Goal: Obtain resource: Download file/media

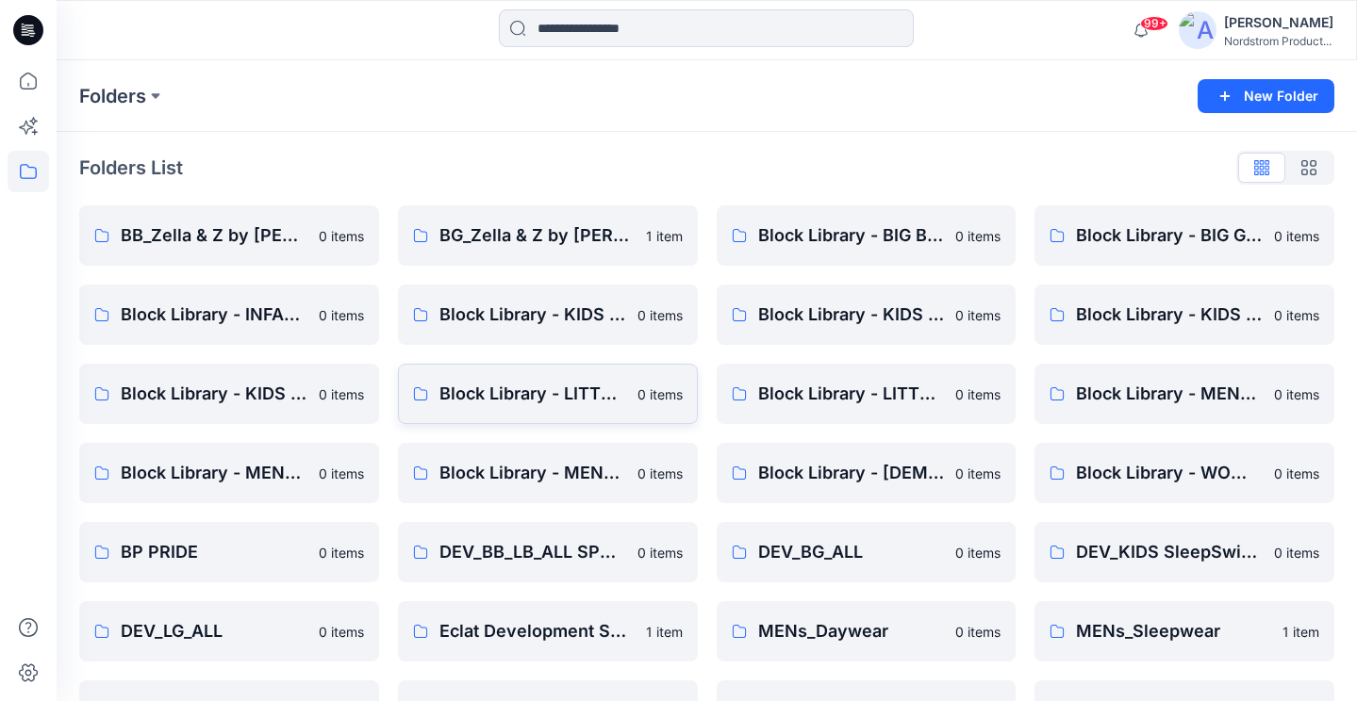
scroll to position [1, 0]
click at [485, 138] on div "Folders List BB_Zella & Z by [PERSON_NAME] 0 items Block Library - INFANT 0 ite…" at bounding box center [707, 646] width 1300 height 1030
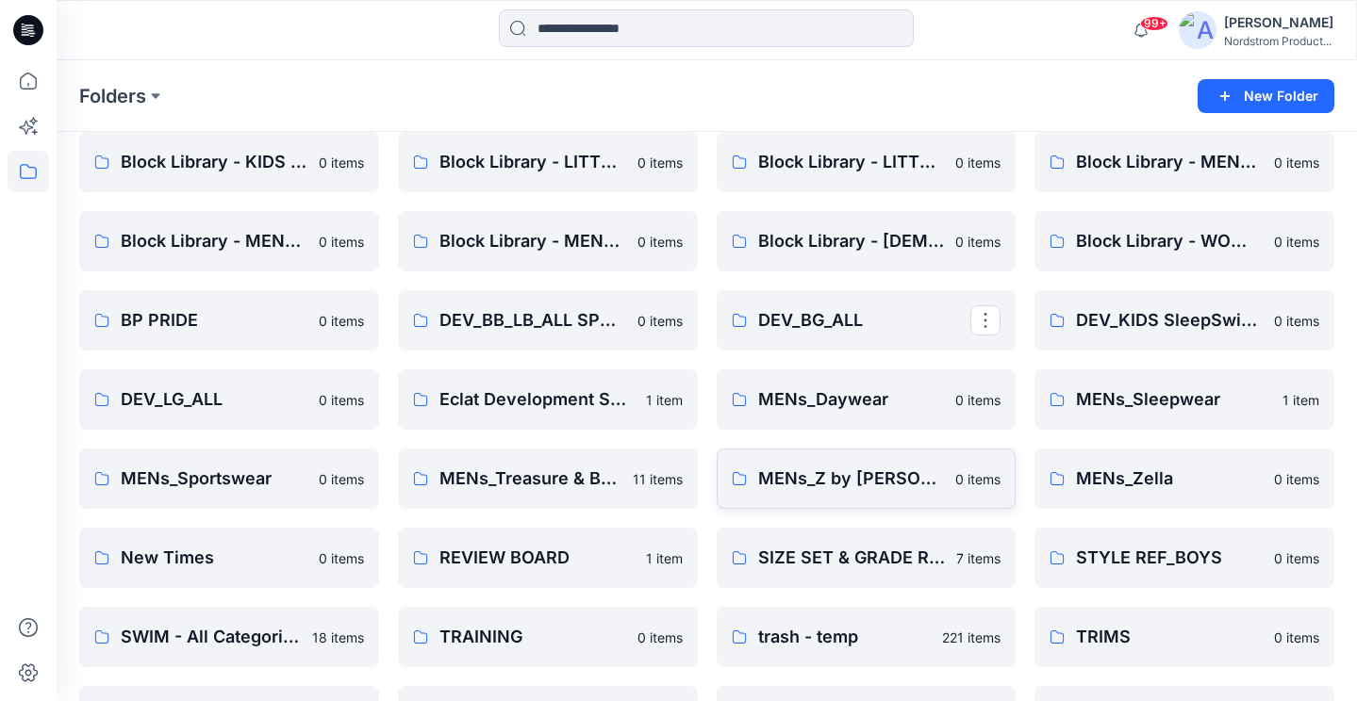
scroll to position [214, 0]
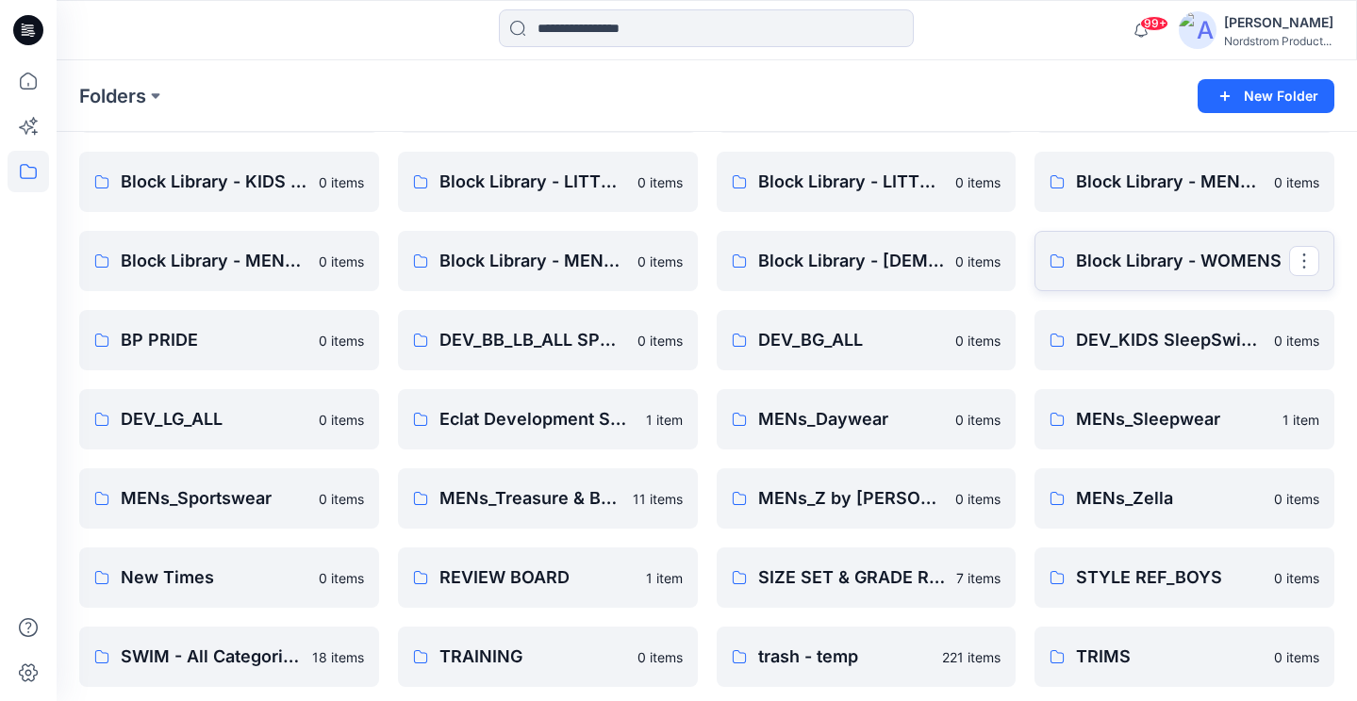
click at [1133, 278] on link "Block Library - WOMENS" at bounding box center [1184, 261] width 300 height 60
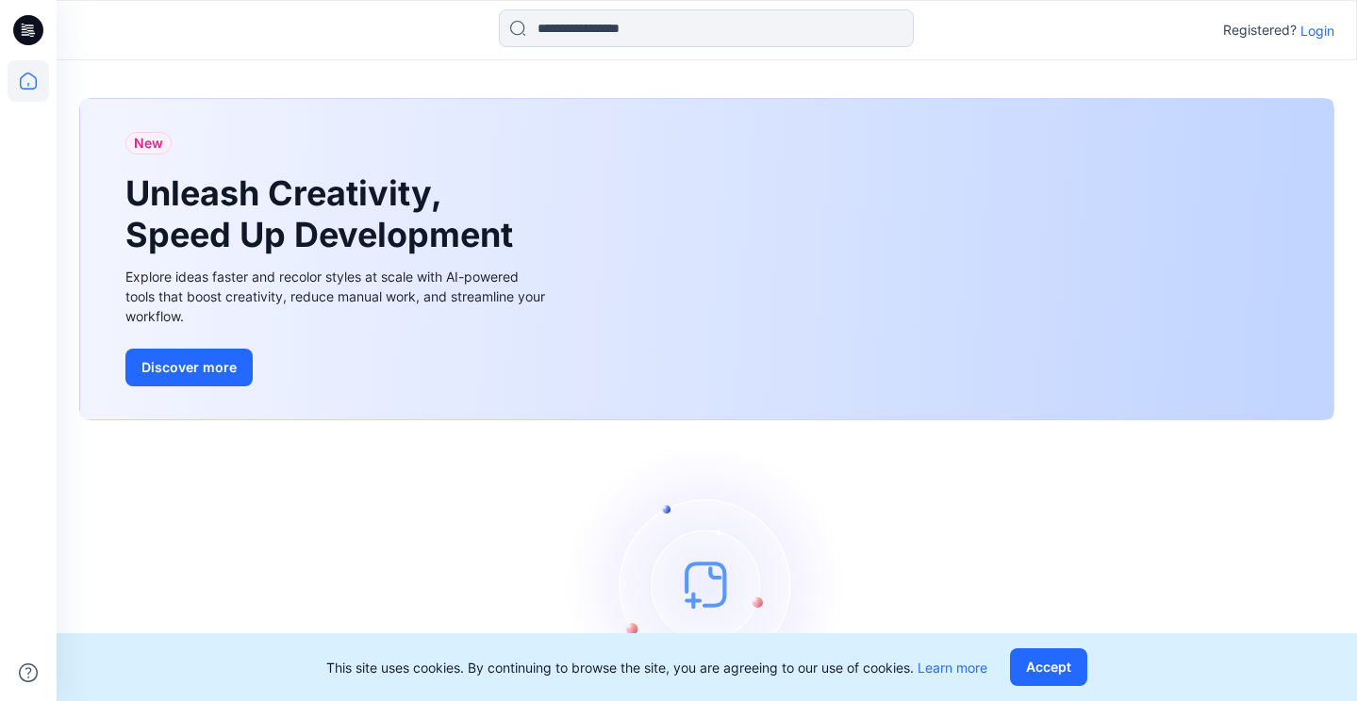
click at [1329, 27] on p "Login" at bounding box center [1317, 31] width 34 height 20
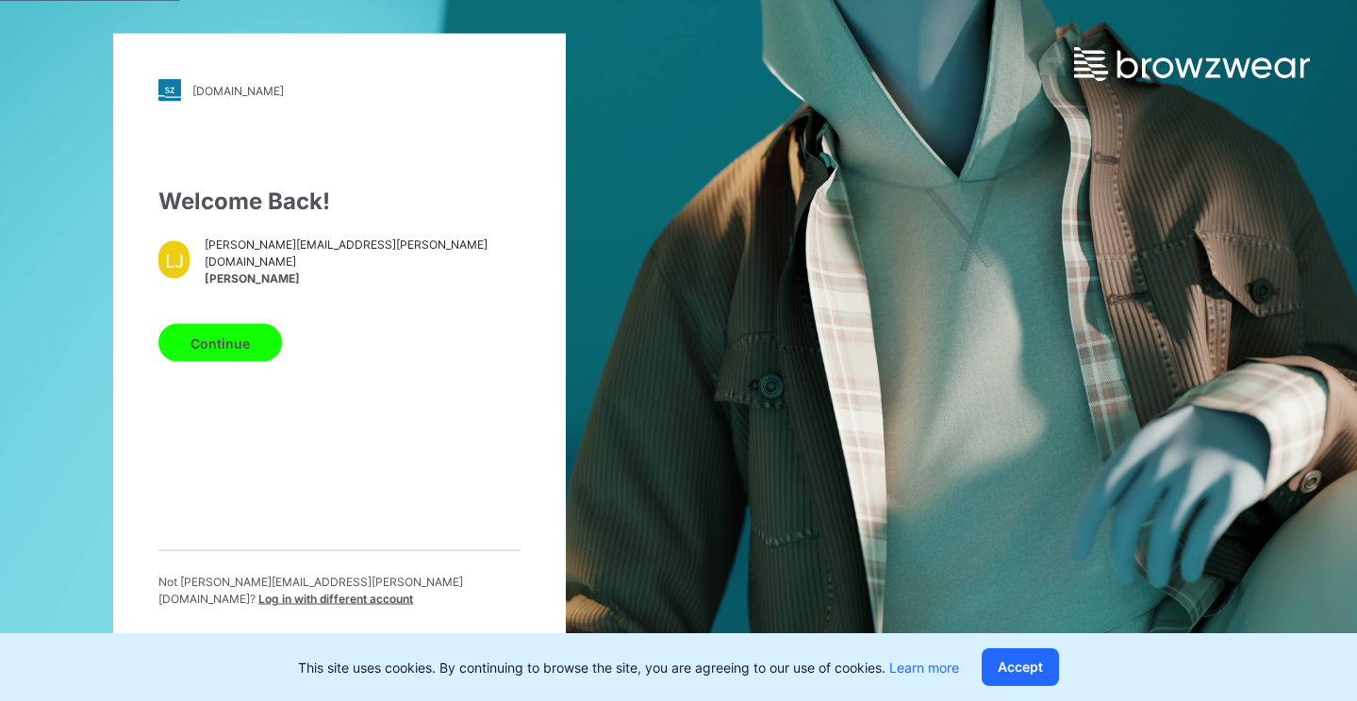
click at [245, 362] on button "Continue" at bounding box center [220, 343] width 124 height 38
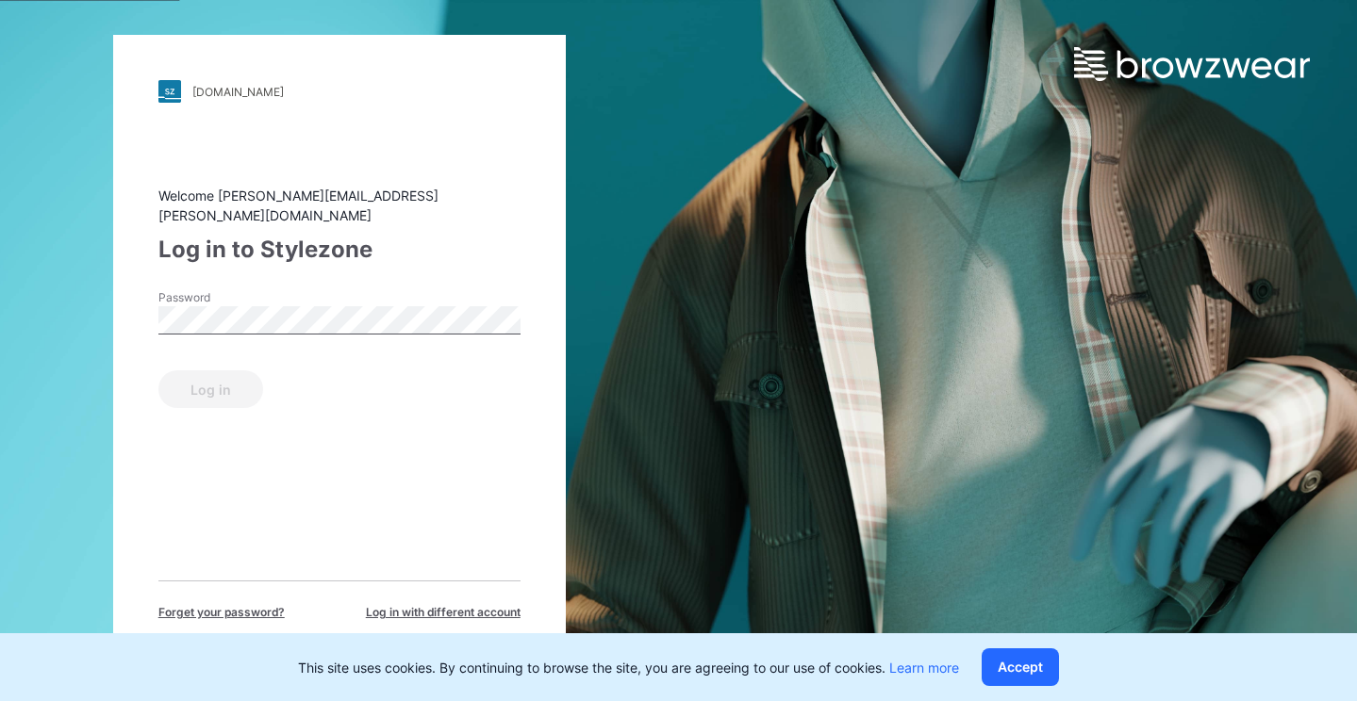
click at [228, 289] on label "Password" at bounding box center [224, 297] width 132 height 17
click at [190, 380] on button "Log in" at bounding box center [210, 390] width 105 height 38
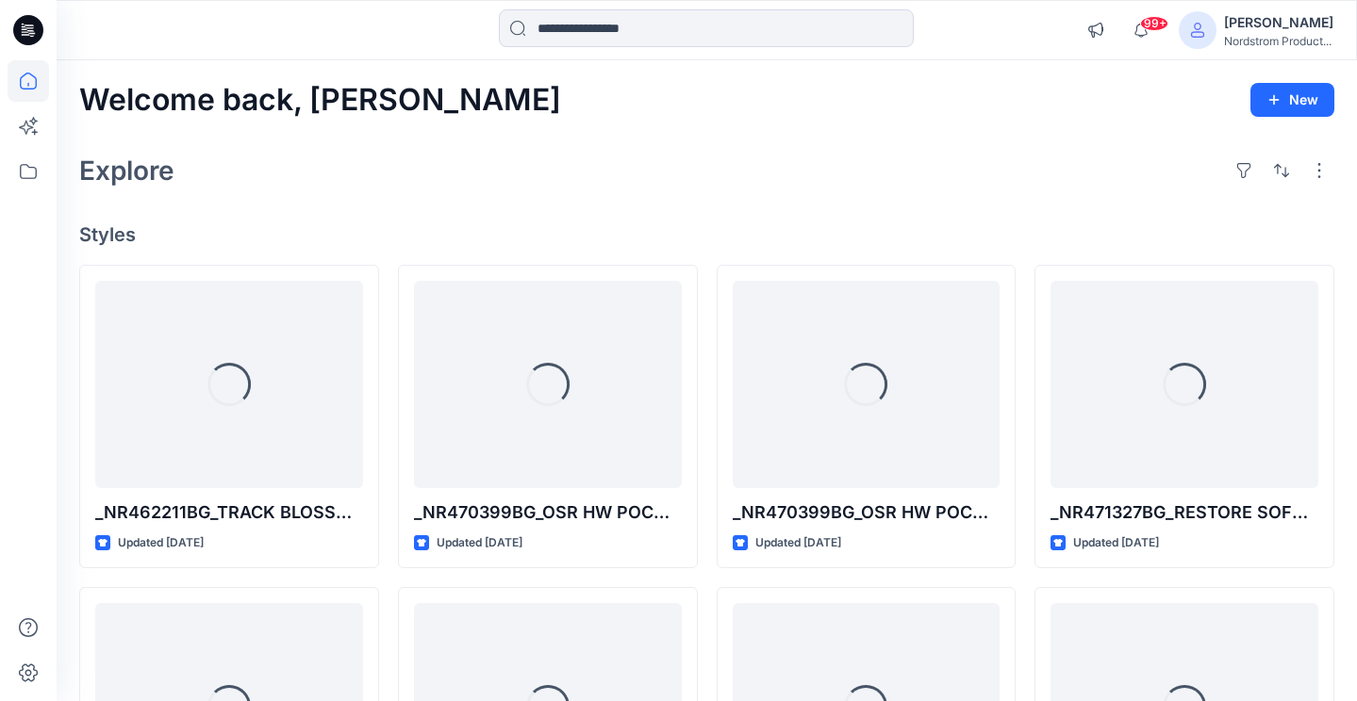
scroll to position [3, 0]
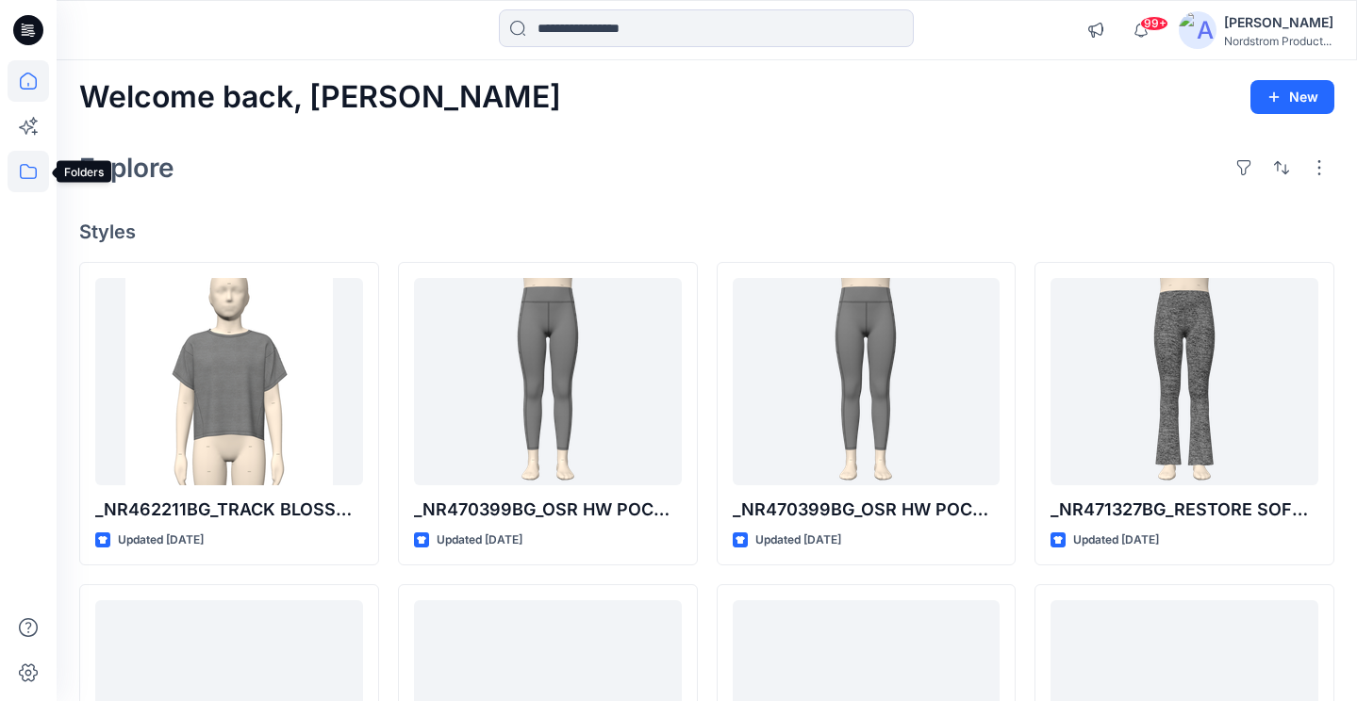
click at [27, 173] on icon at bounding box center [28, 171] width 41 height 41
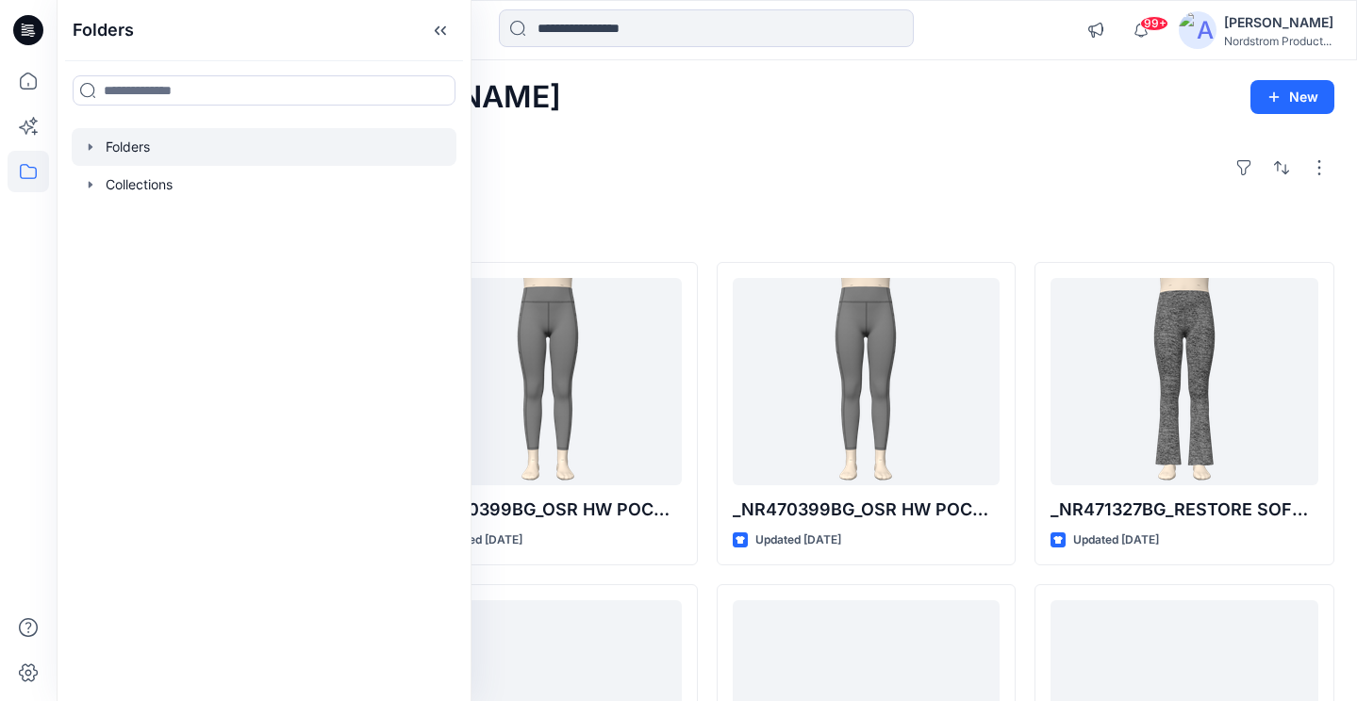
click at [164, 143] on div at bounding box center [264, 147] width 385 height 38
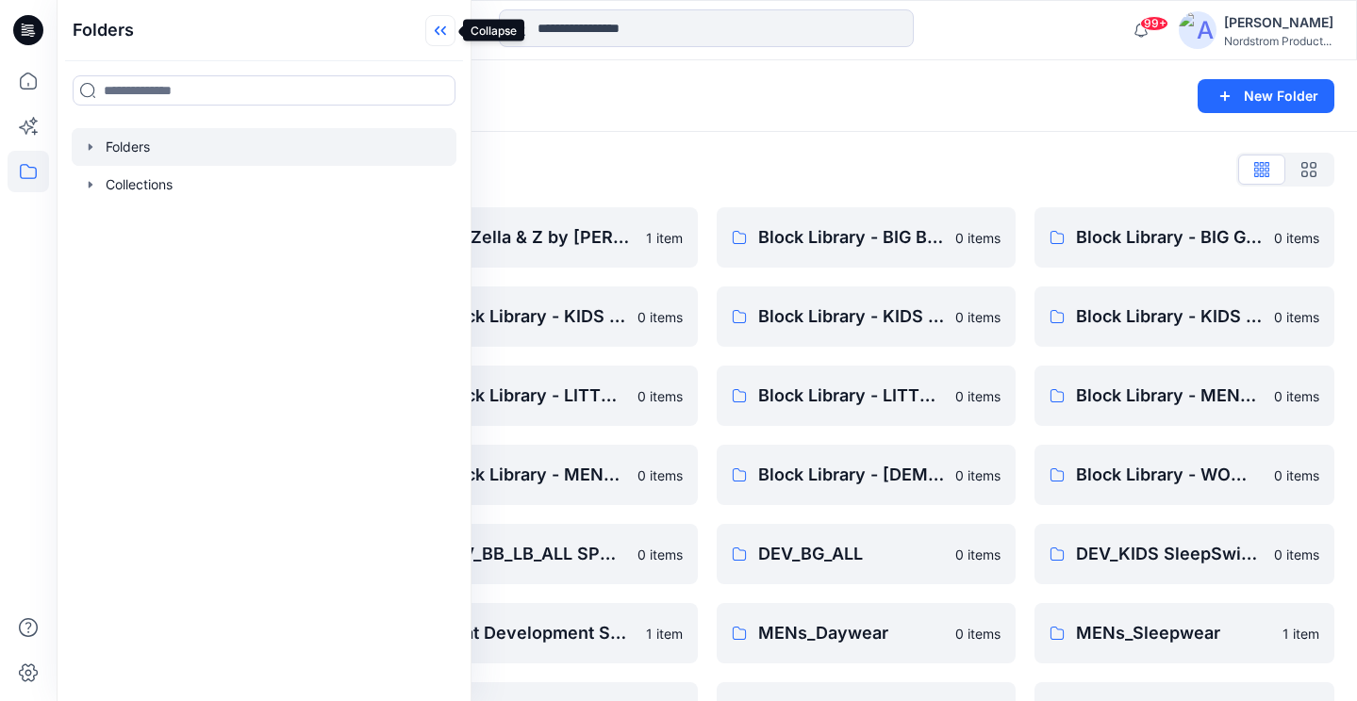
click at [441, 34] on icon at bounding box center [440, 30] width 30 height 31
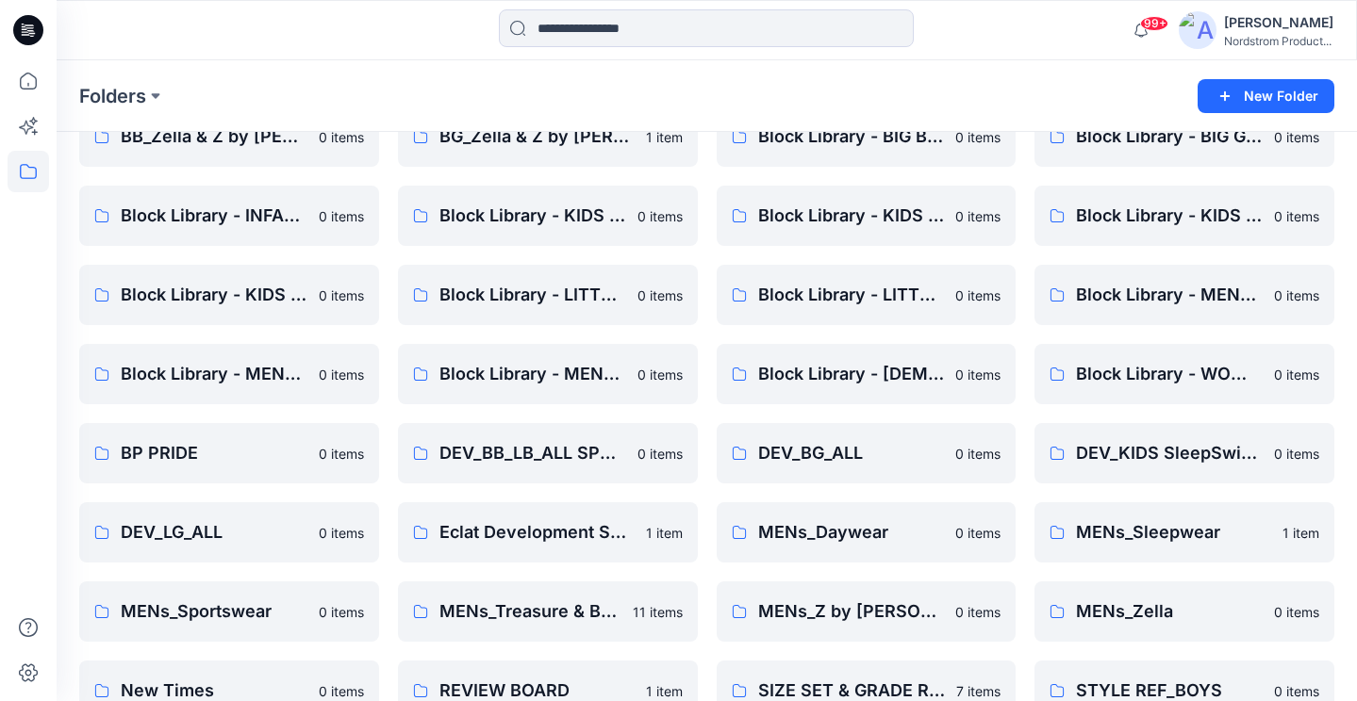
scroll to position [102, 0]
click at [1163, 394] on link "Block Library - WOMENS" at bounding box center [1184, 373] width 300 height 60
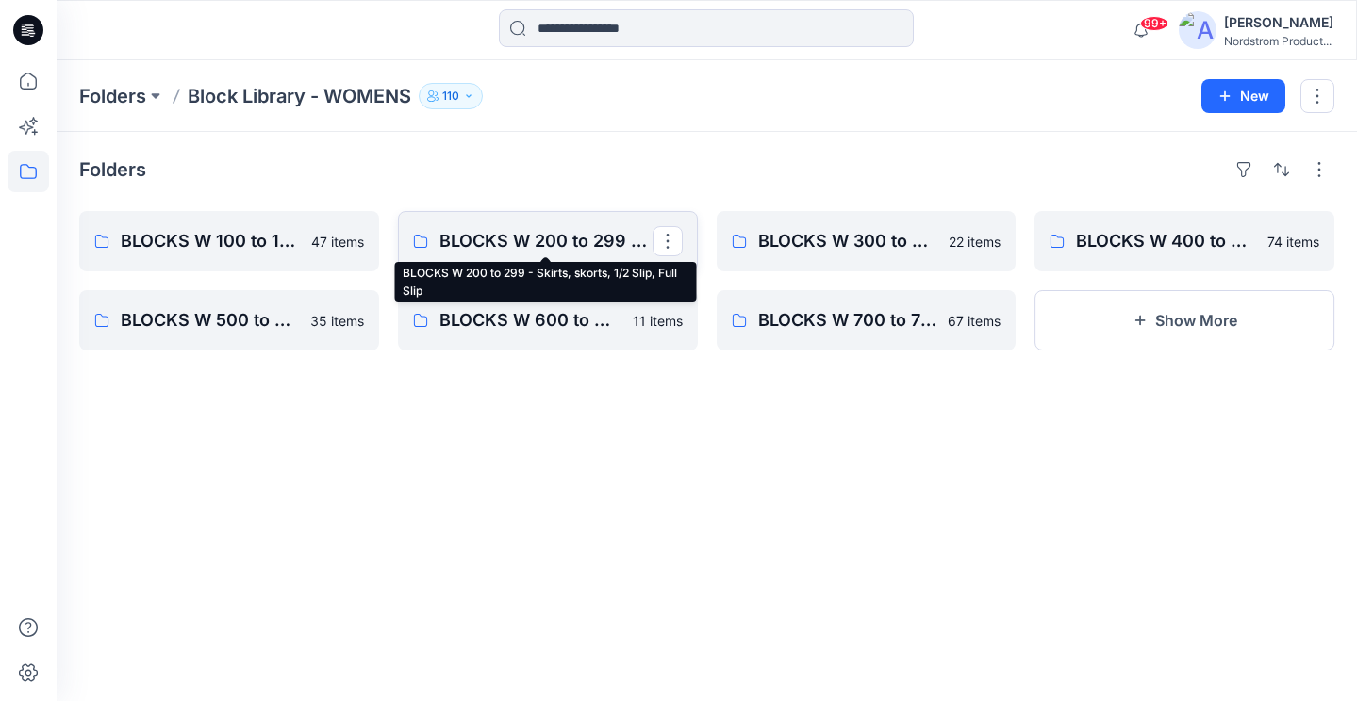
click at [521, 245] on p "BLOCKS W 200 to 299 - Skirts, skorts, 1/2 Slip, Full Slip" at bounding box center [545, 241] width 213 height 26
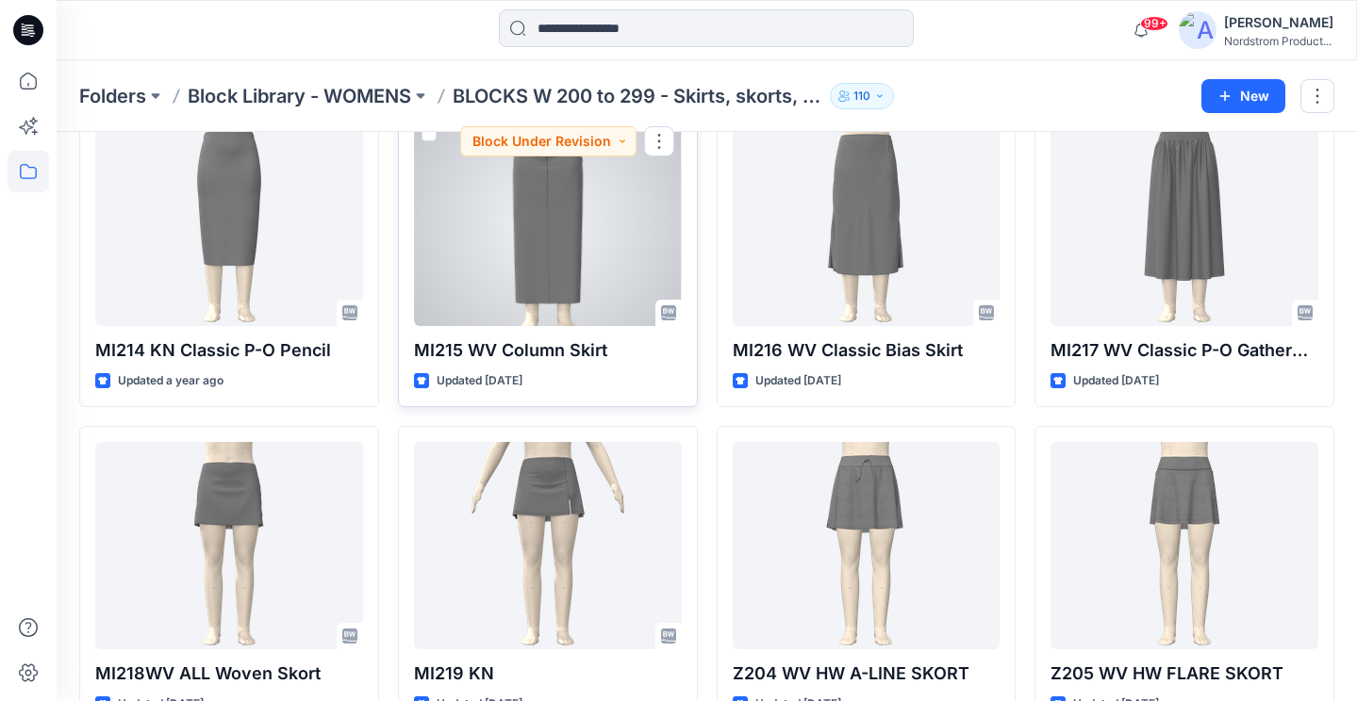
scroll to position [758, 0]
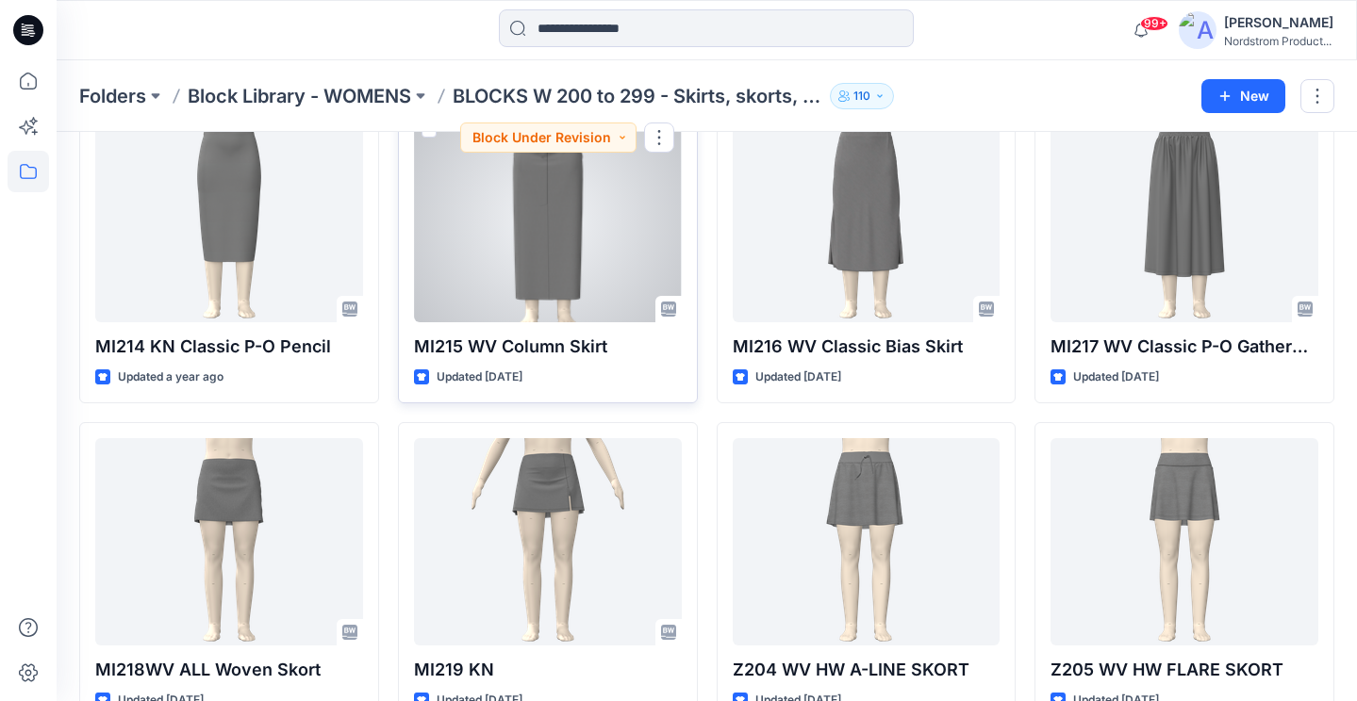
click at [541, 261] on div at bounding box center [548, 218] width 268 height 207
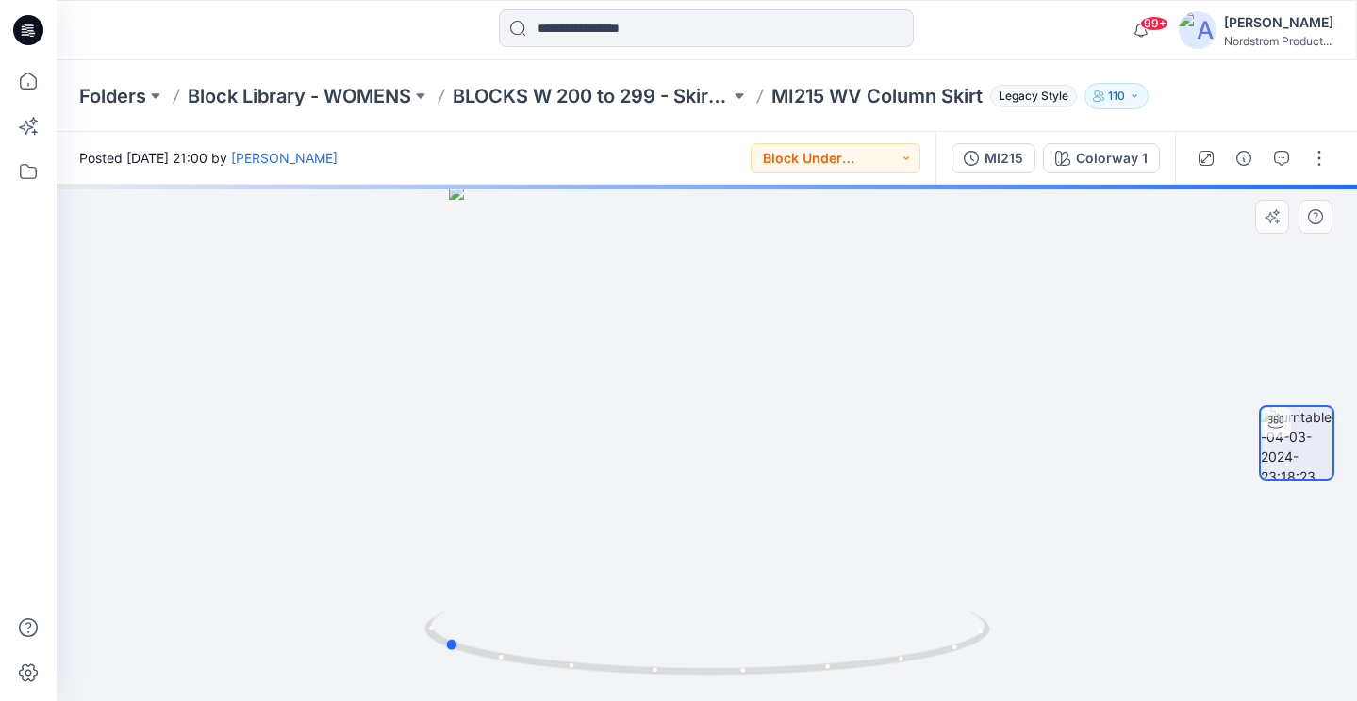
drag, startPoint x: 756, startPoint y: 322, endPoint x: 492, endPoint y: 309, distance: 264.3
click at [492, 309] on div at bounding box center [707, 443] width 1300 height 517
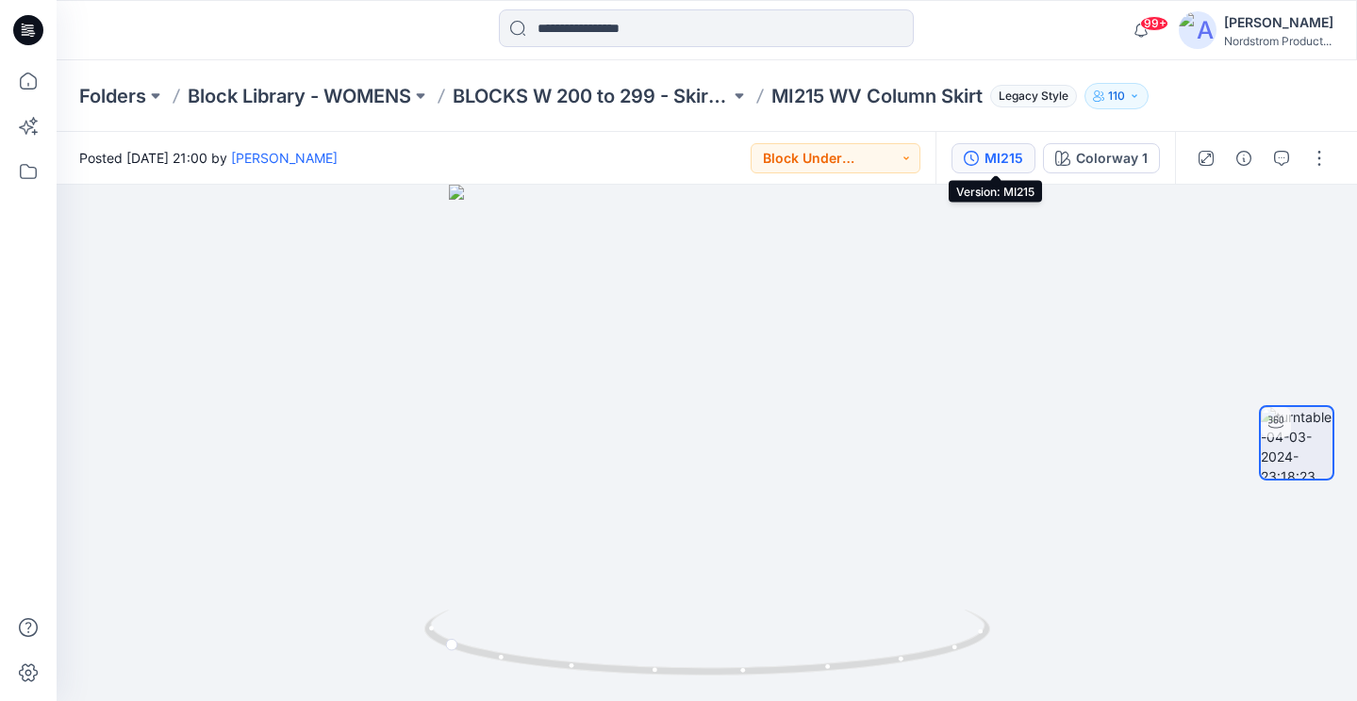
click at [1014, 157] on div "MI215" at bounding box center [1003, 158] width 39 height 21
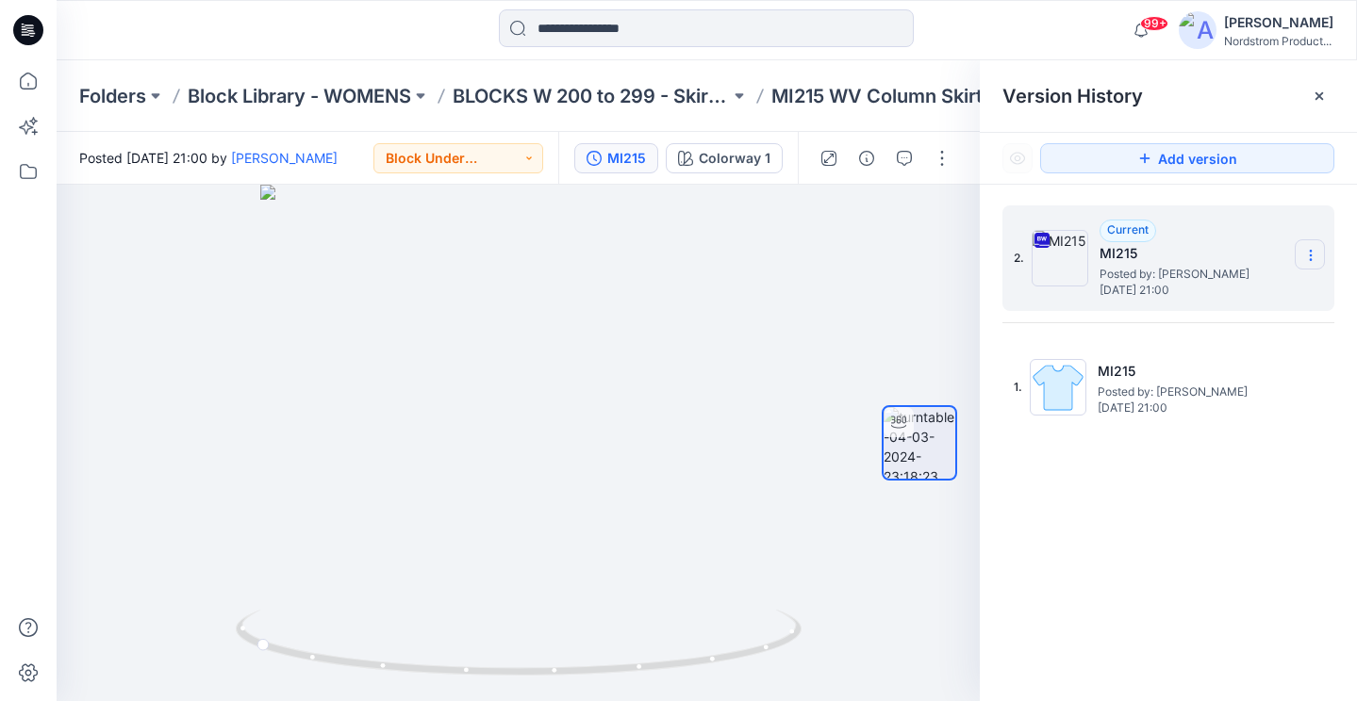
click at [1319, 254] on section at bounding box center [1310, 254] width 30 height 30
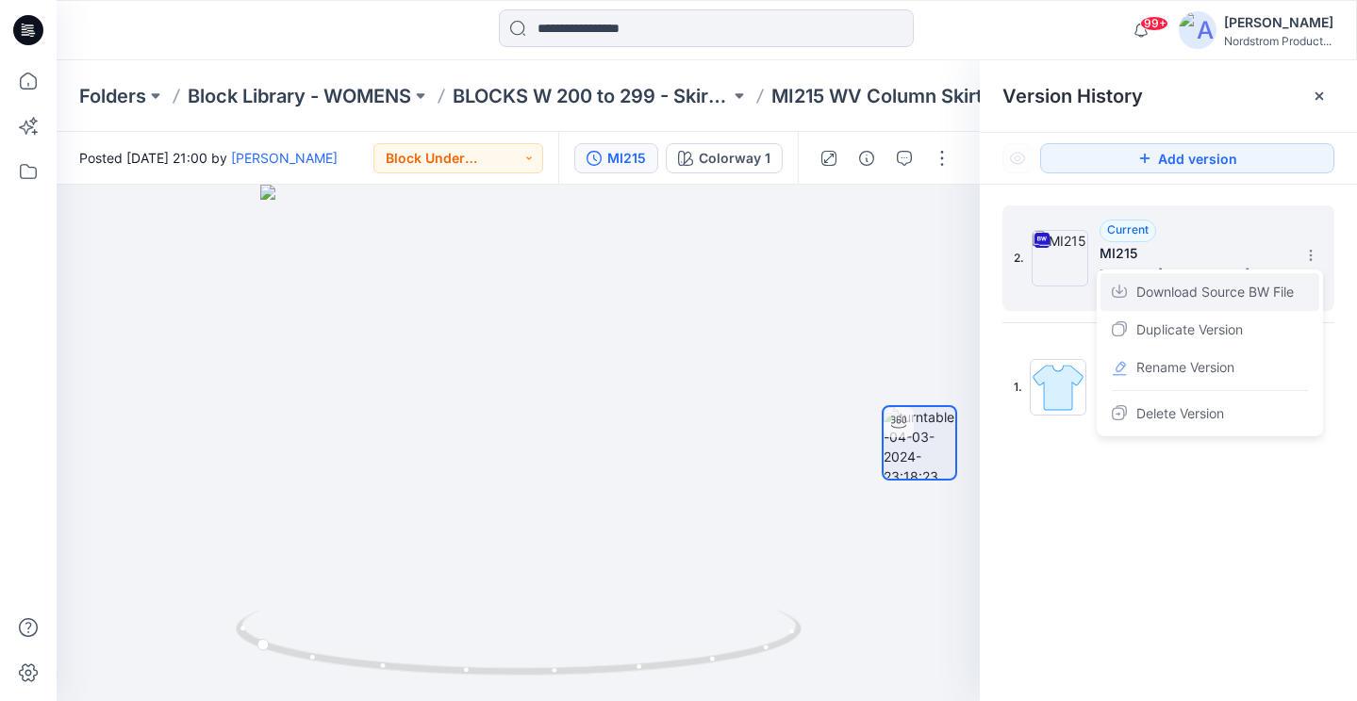
click at [1222, 303] on span "Download Source BW File" at bounding box center [1214, 292] width 157 height 23
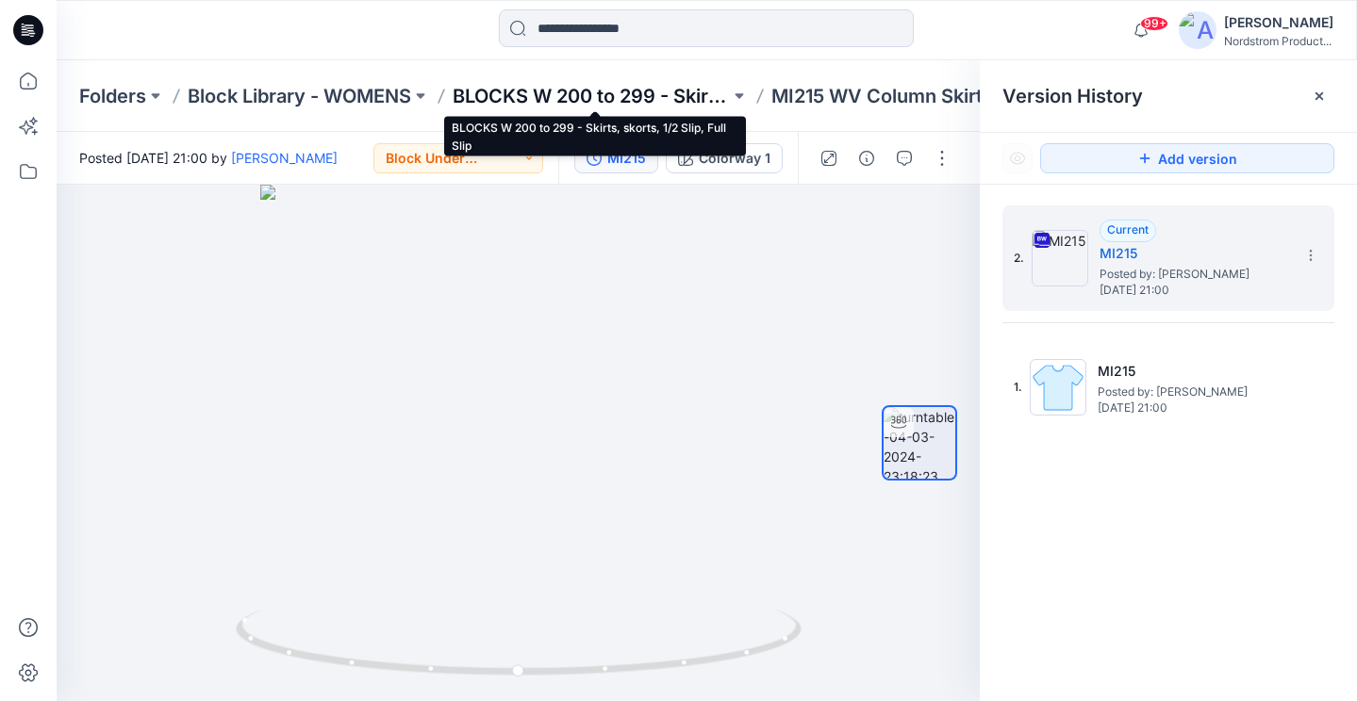
click at [667, 96] on p "BLOCKS W 200 to 299 - Skirts, skorts, 1/2 Slip, Full Slip" at bounding box center [591, 96] width 277 height 26
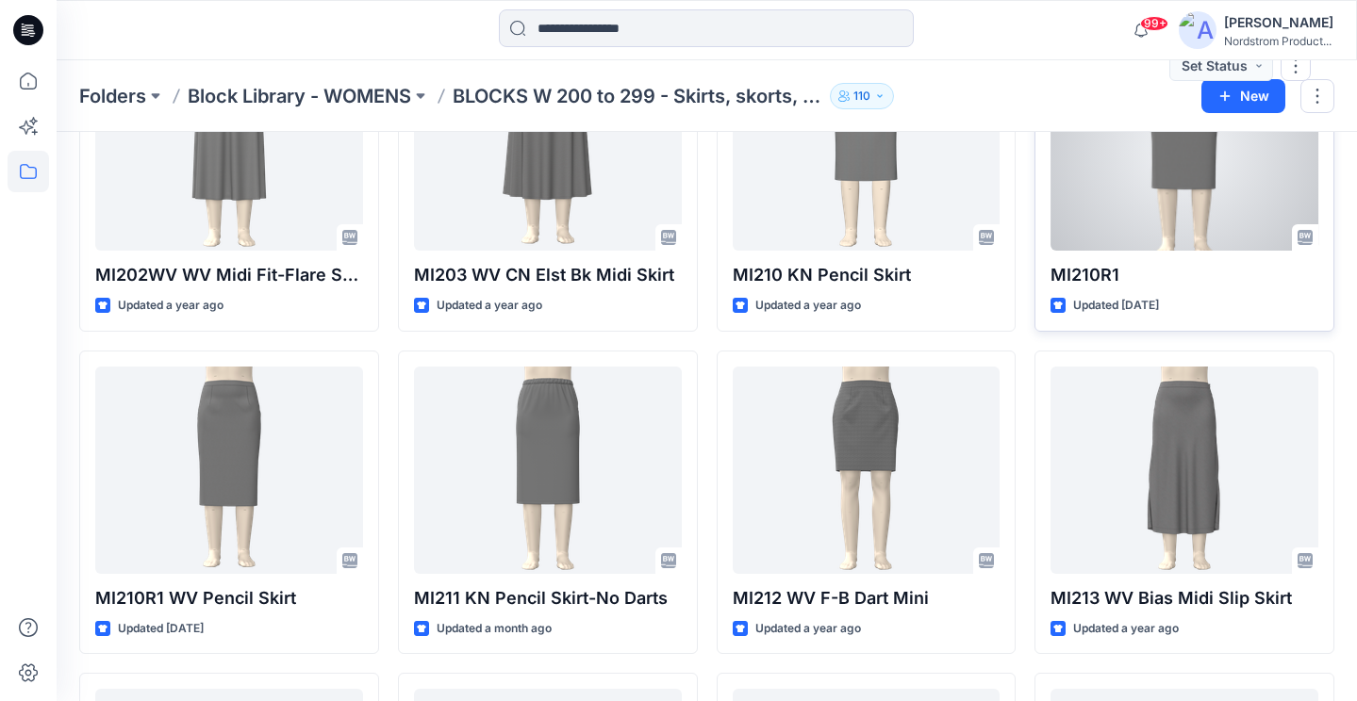
scroll to position [8, 0]
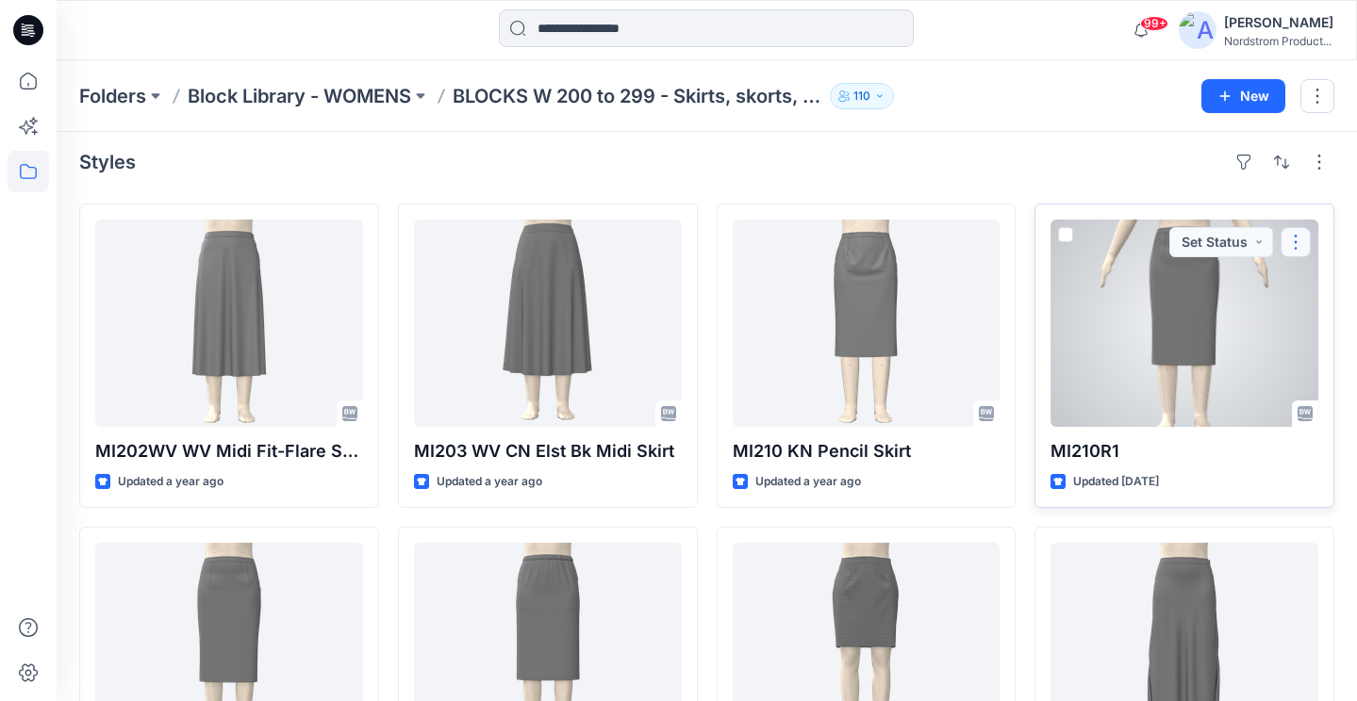
click at [1306, 237] on button "button" at bounding box center [1295, 242] width 30 height 30
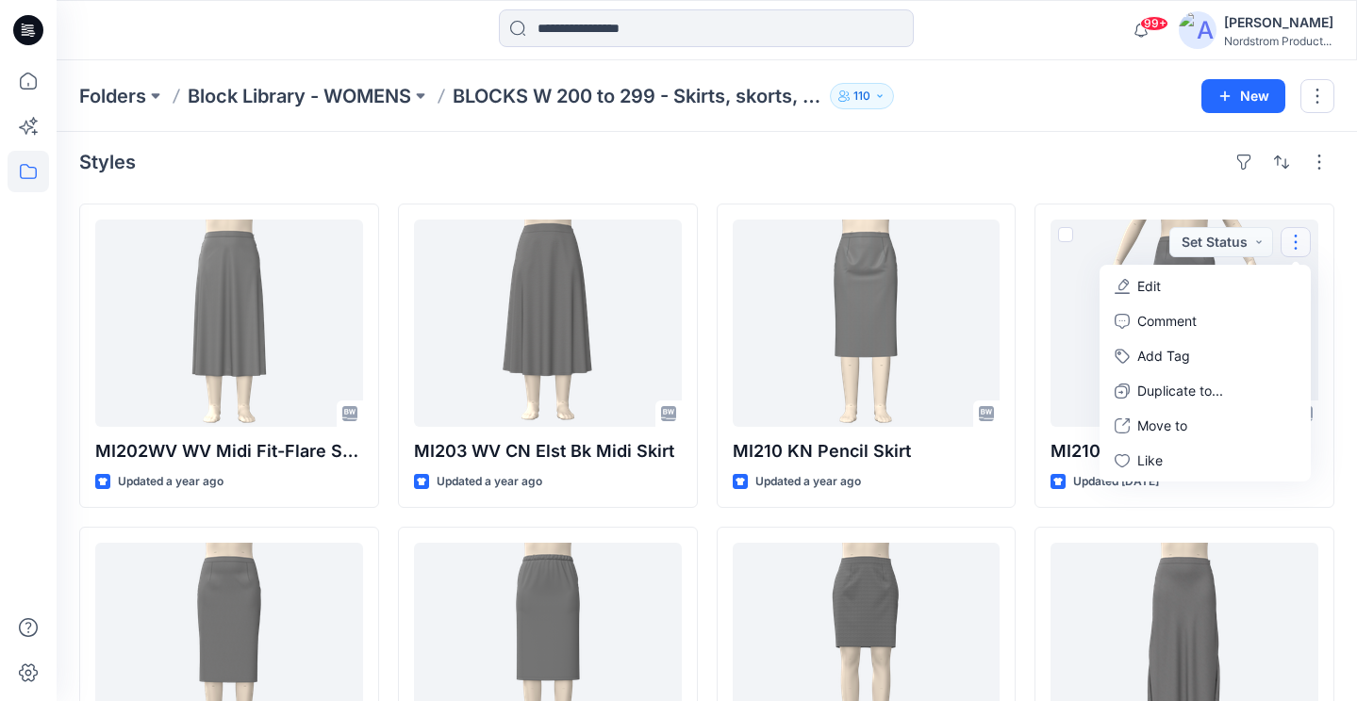
click at [1031, 155] on div "Styles" at bounding box center [706, 162] width 1255 height 30
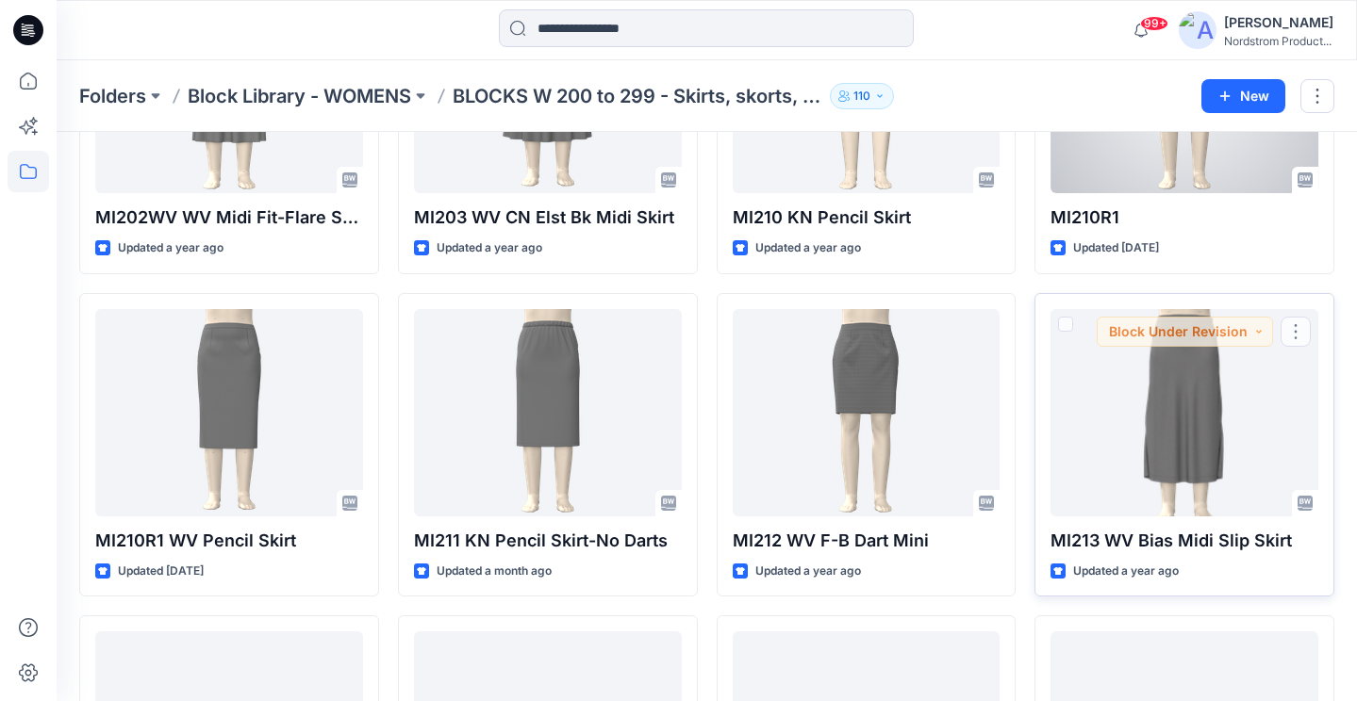
scroll to position [0, 0]
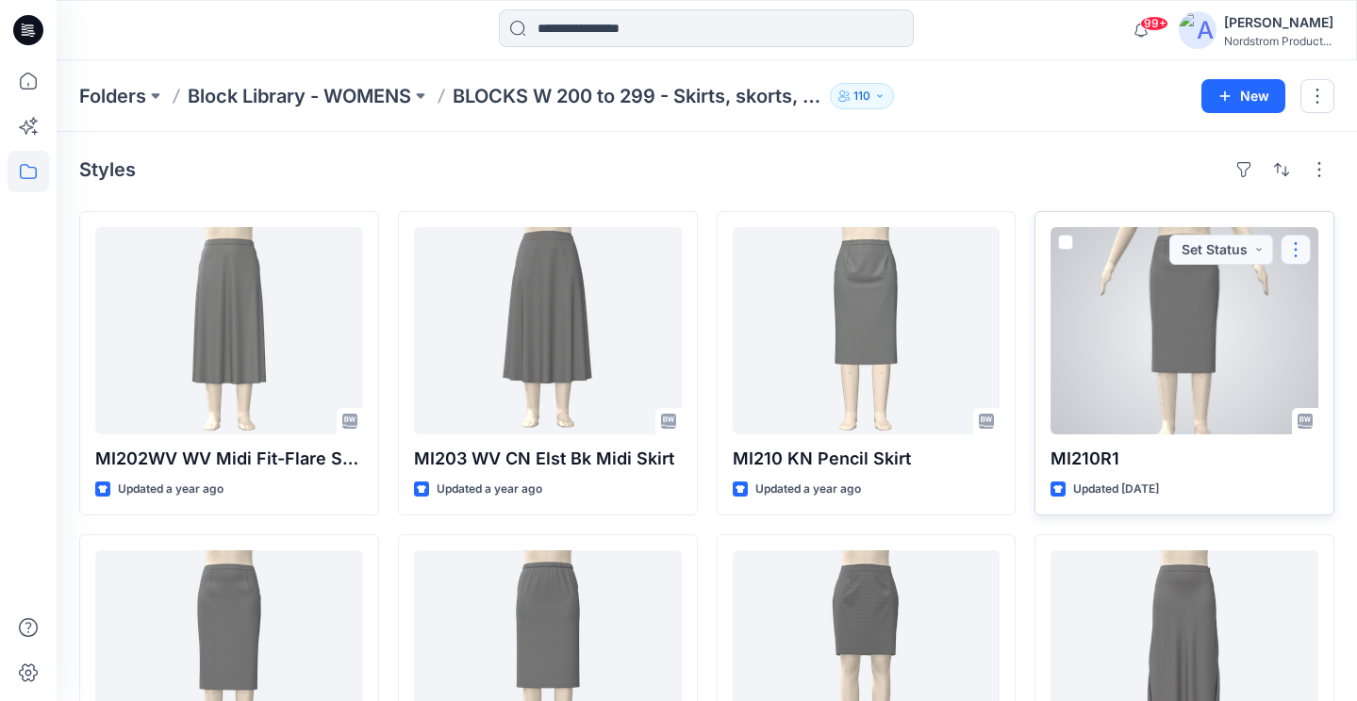
click at [1303, 256] on button "button" at bounding box center [1295, 250] width 30 height 30
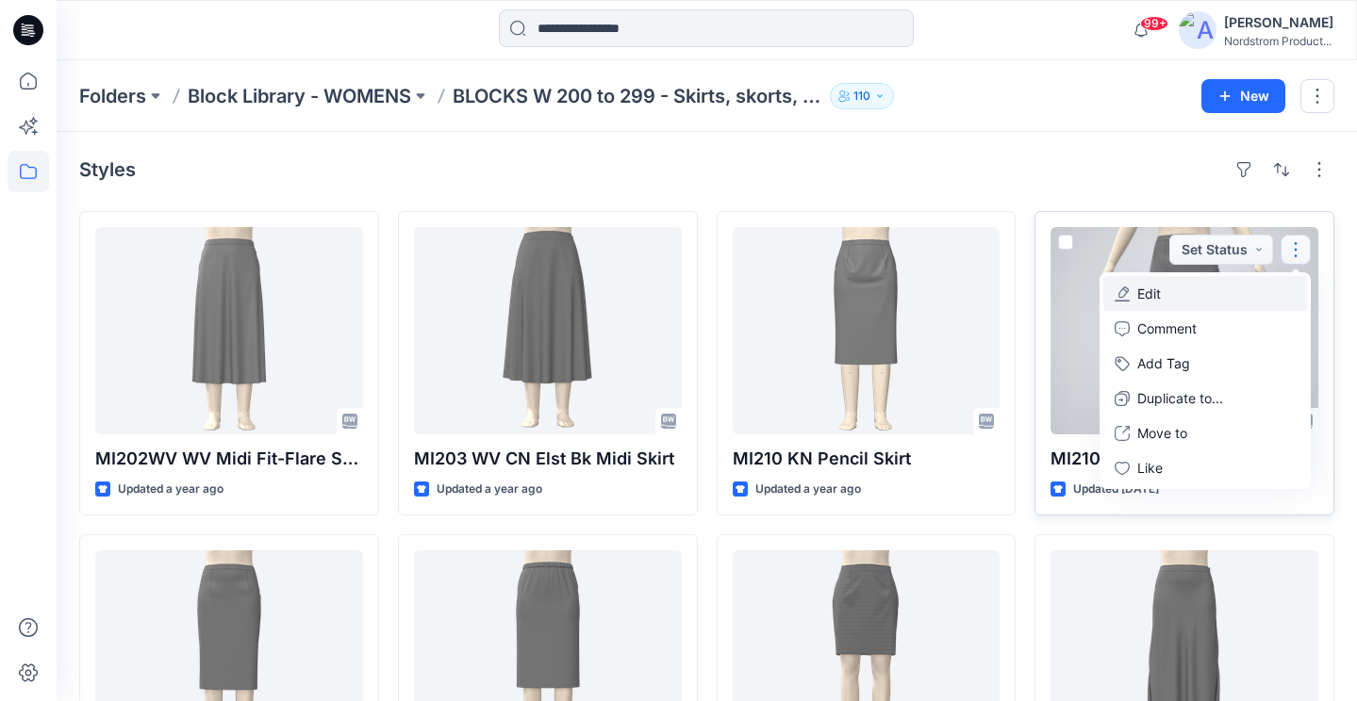
click at [1149, 297] on p "Edit" at bounding box center [1149, 294] width 24 height 20
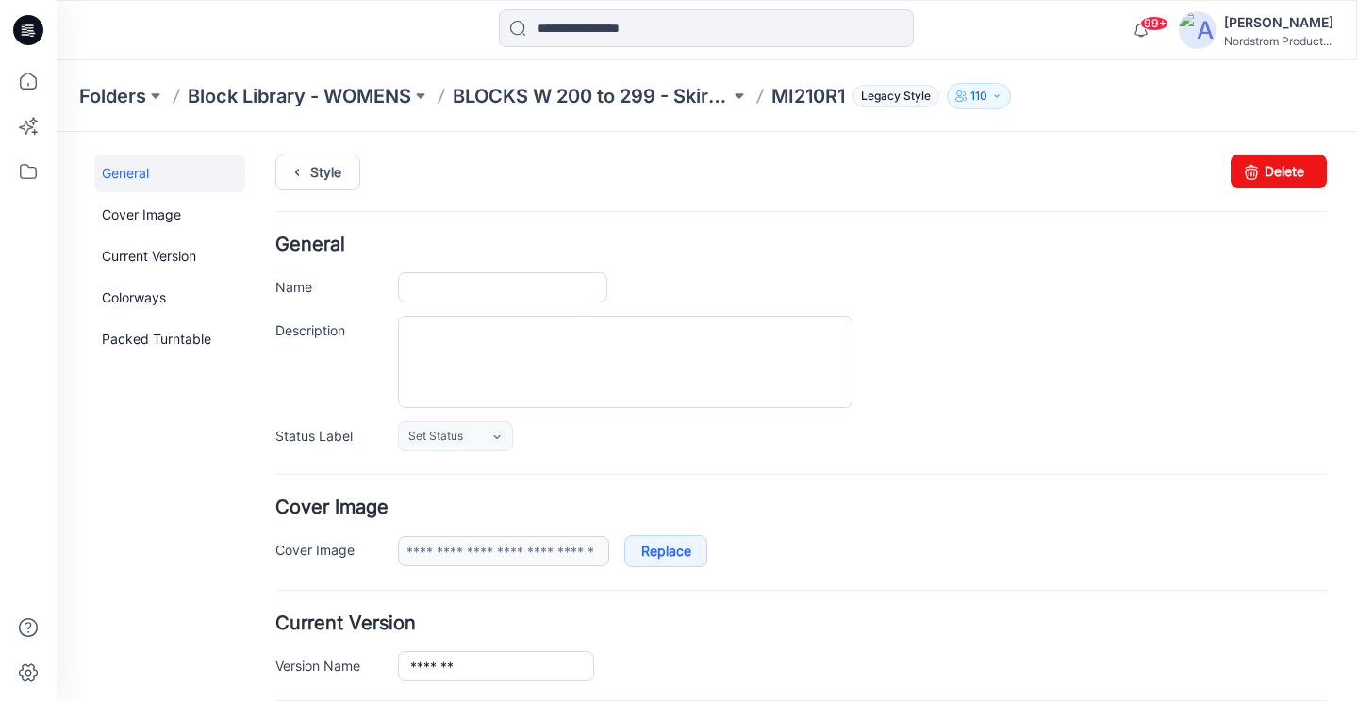
type input "*******"
type input "**********"
click at [1249, 178] on icon at bounding box center [1251, 172] width 26 height 34
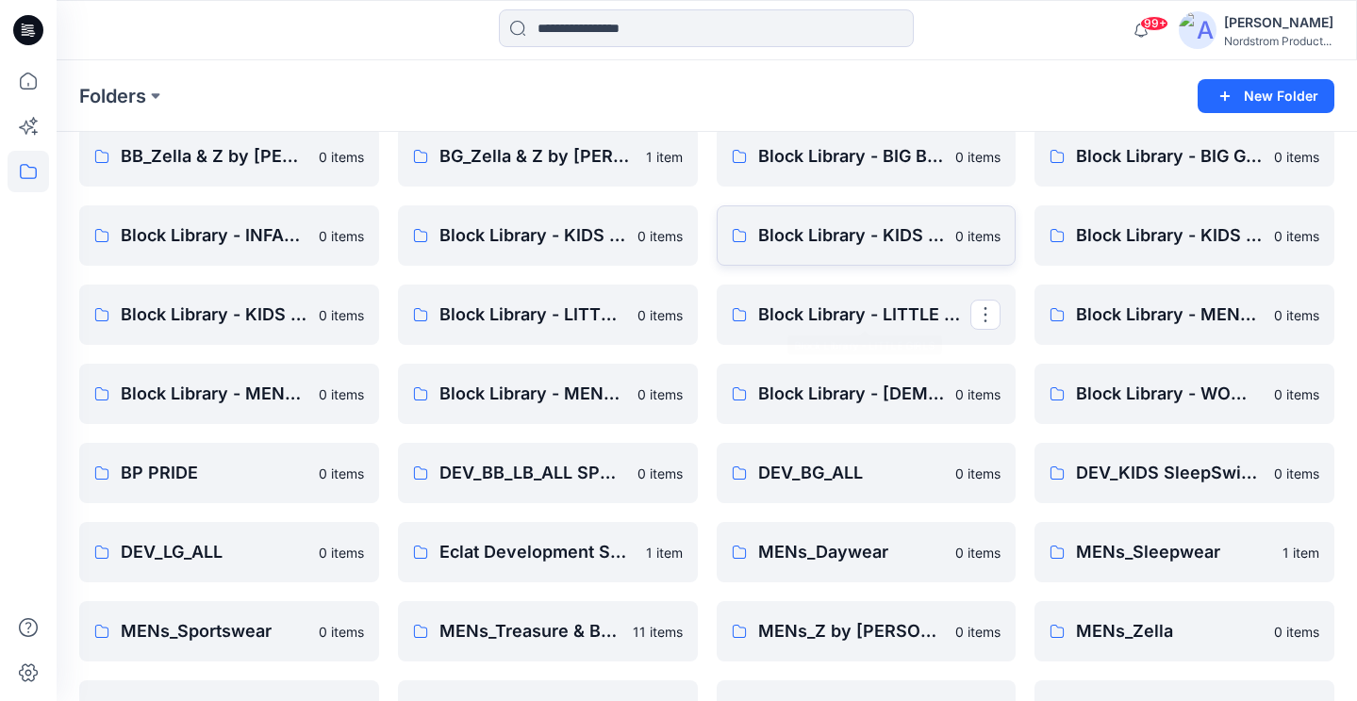
scroll to position [127, 0]
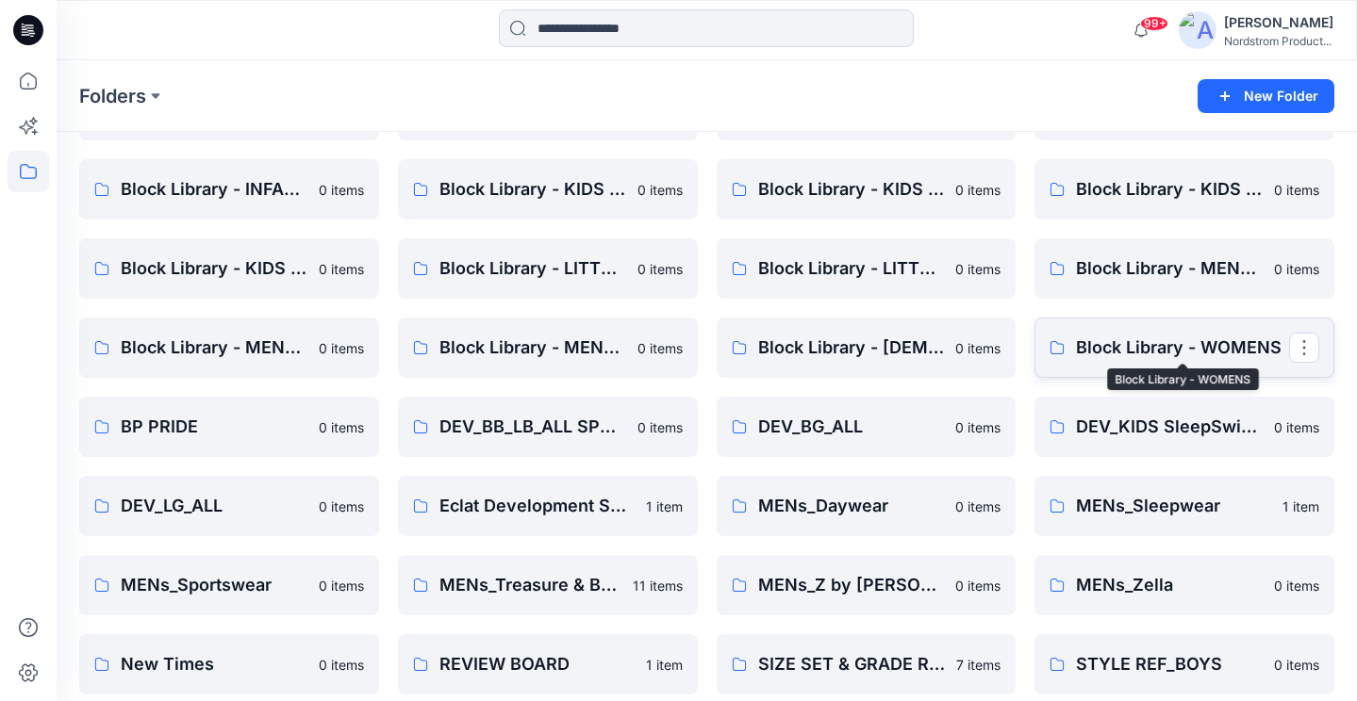
click at [1165, 345] on p "Block Library - WOMENS" at bounding box center [1182, 348] width 213 height 26
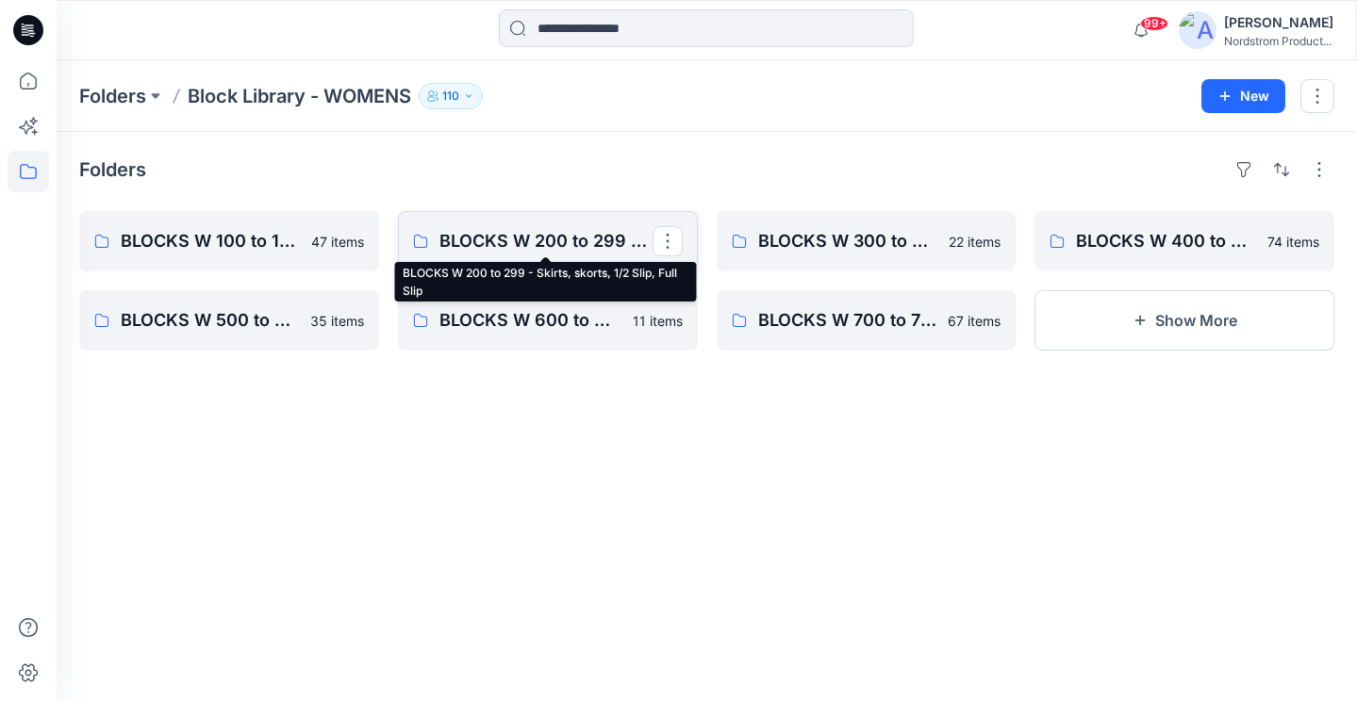
click at [580, 236] on p "BLOCKS W 200 to 299 - Skirts, skorts, 1/2 Slip, Full Slip" at bounding box center [545, 241] width 213 height 26
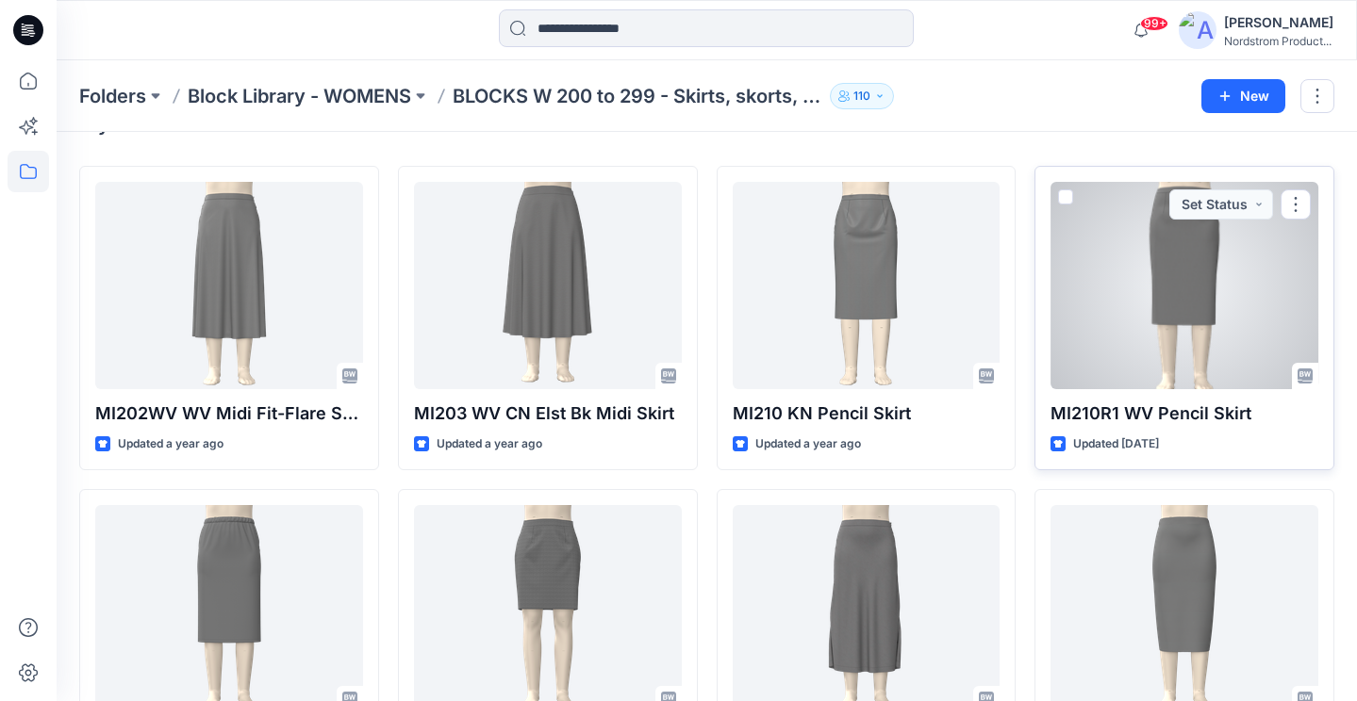
scroll to position [25, 0]
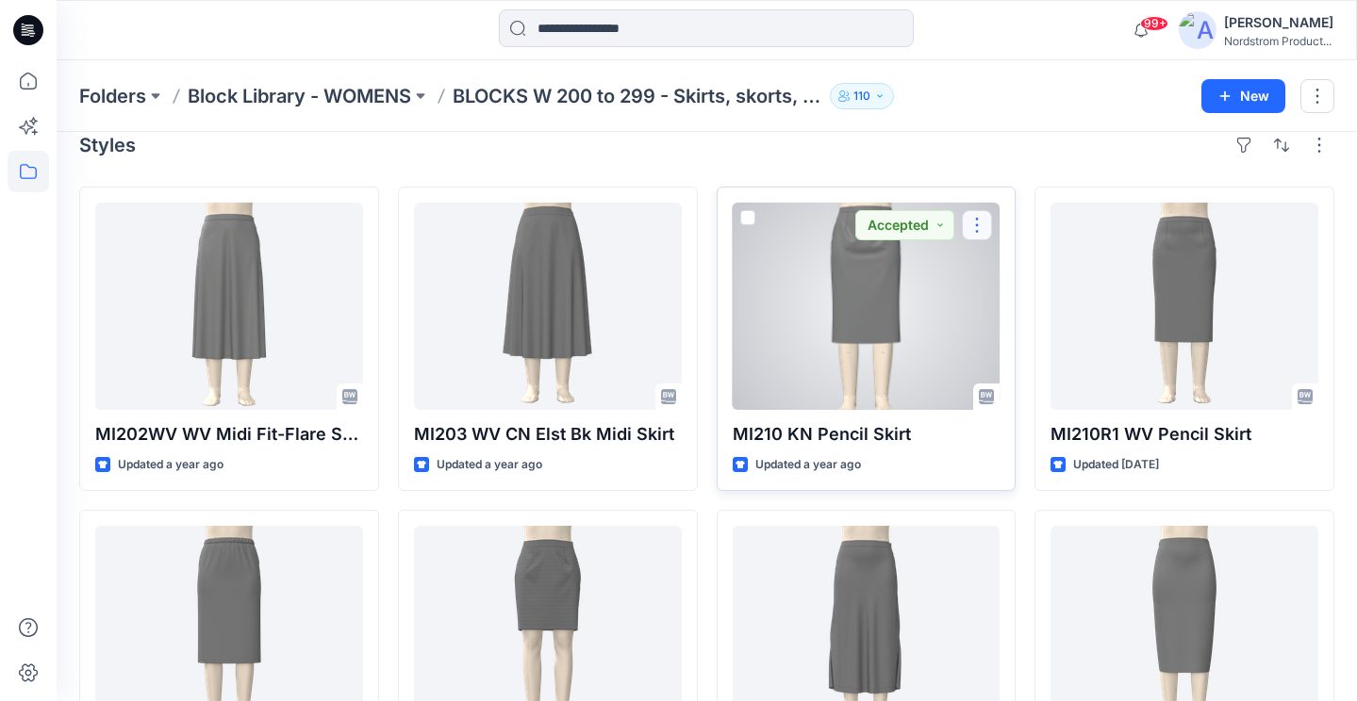
click at [976, 214] on button "button" at bounding box center [977, 225] width 30 height 30
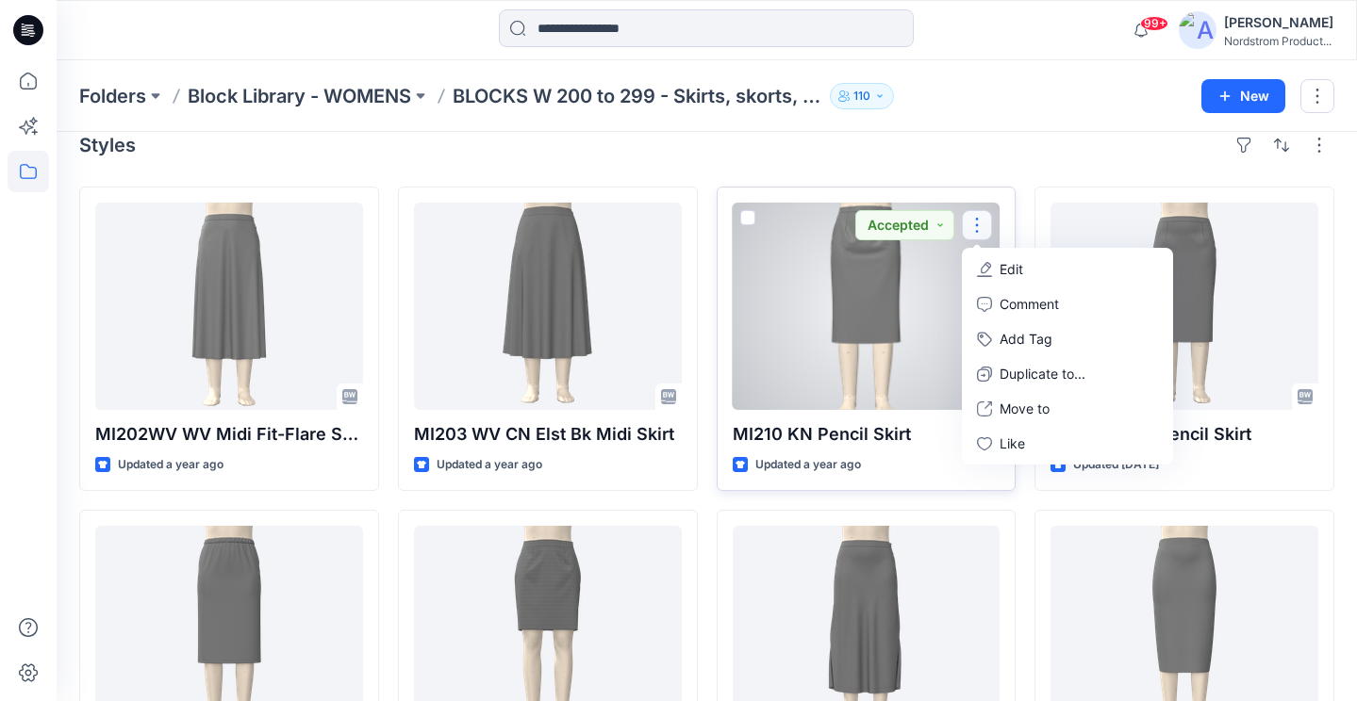
click at [994, 262] on button "Edit" at bounding box center [1067, 269] width 204 height 35
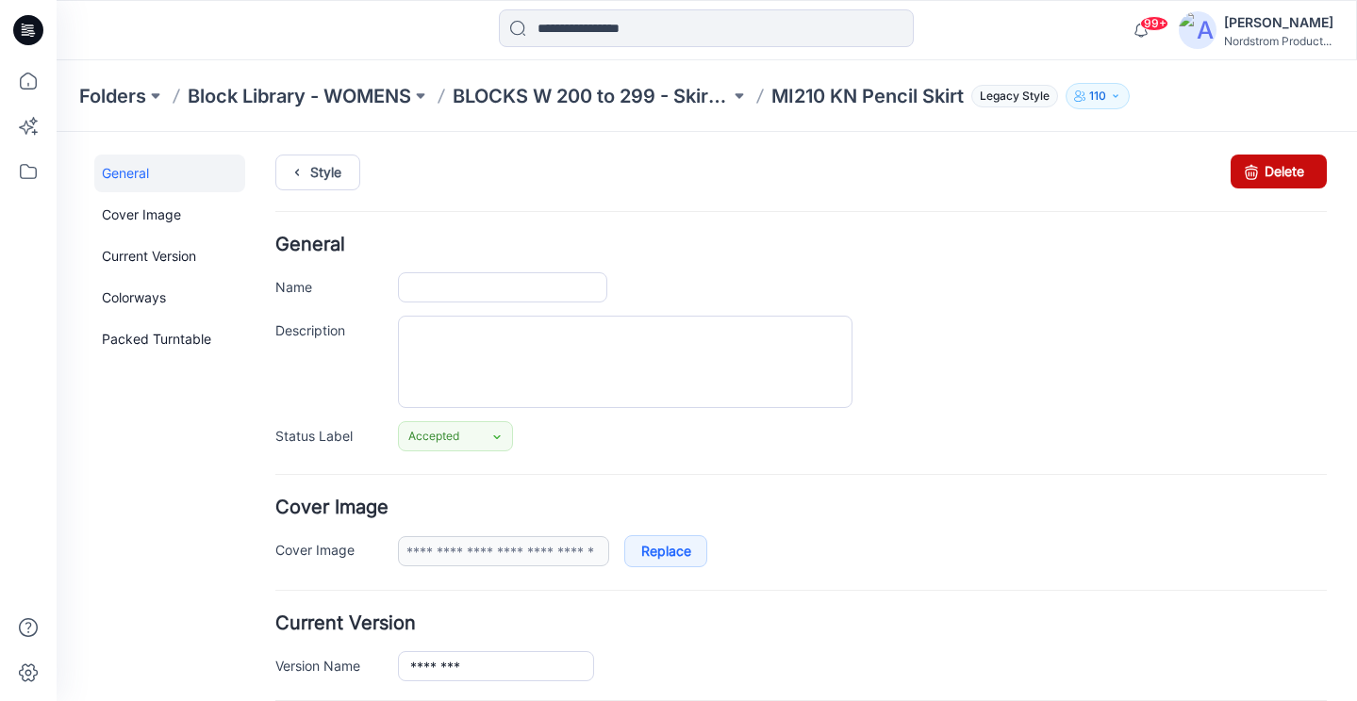
type input "**********"
click at [1267, 171] on link "Delete" at bounding box center [1278, 172] width 96 height 34
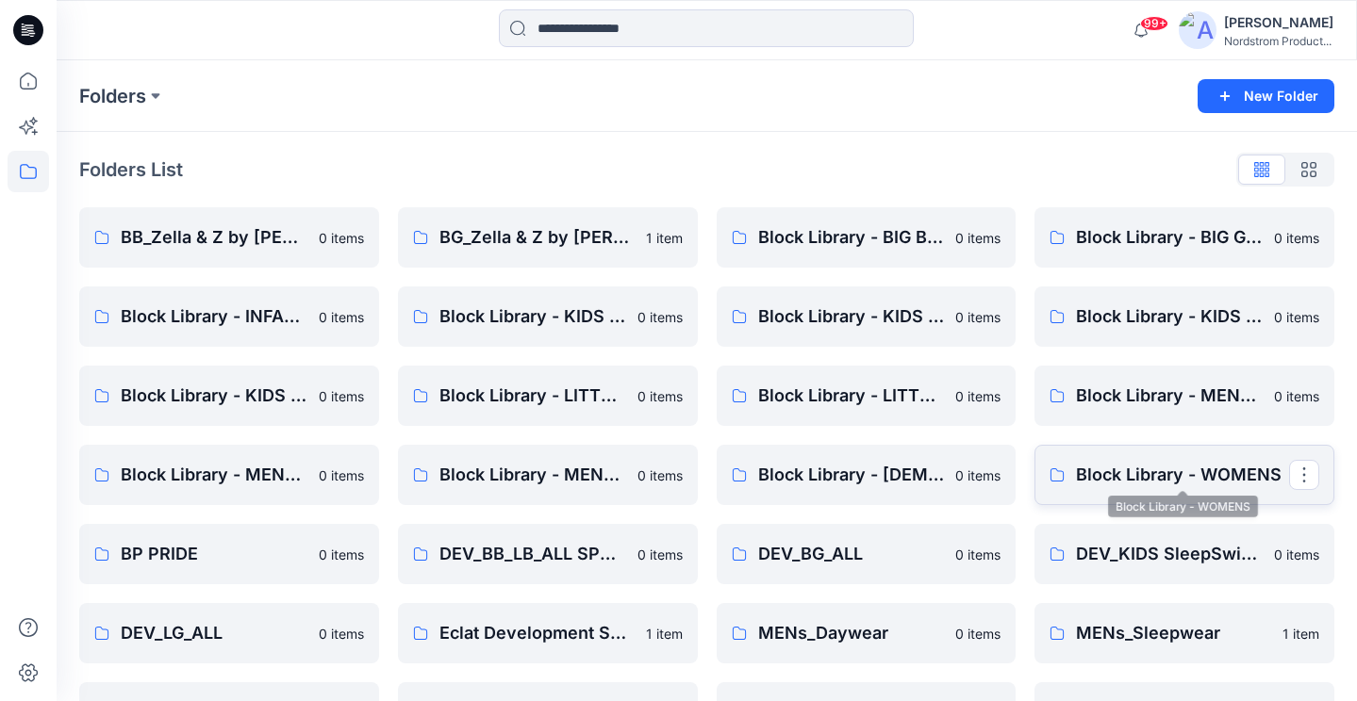
click at [1157, 477] on p "Block Library - WOMENS" at bounding box center [1182, 475] width 213 height 26
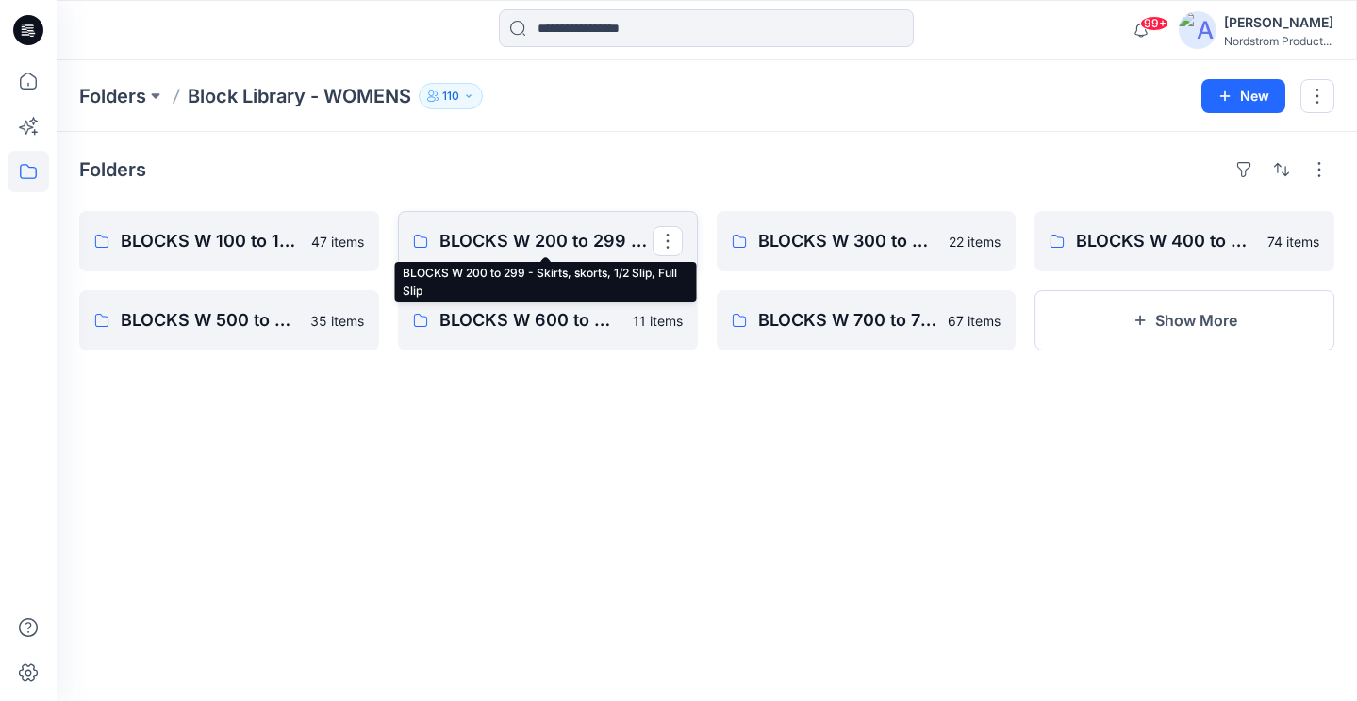
click at [595, 235] on p "BLOCKS W 200 to 299 - Skirts, skorts, 1/2 Slip, Full Slip" at bounding box center [545, 241] width 213 height 26
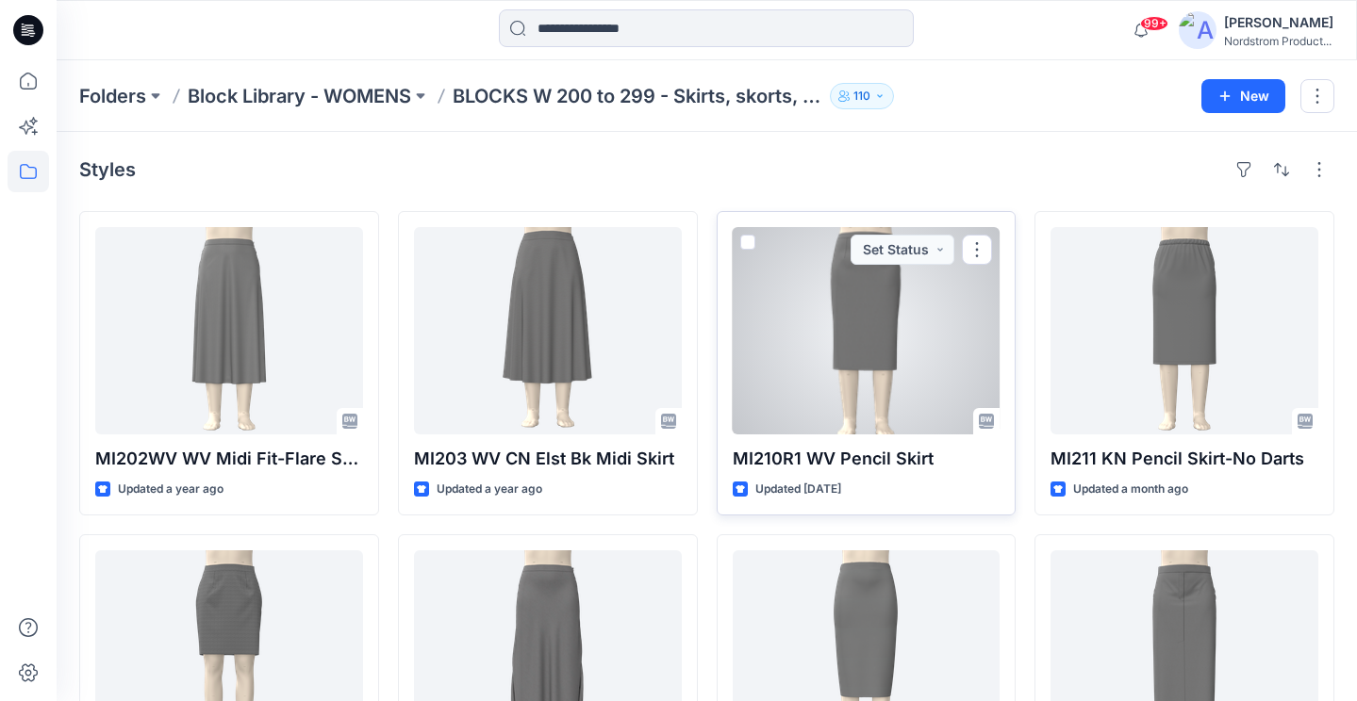
click at [898, 305] on div at bounding box center [867, 330] width 268 height 207
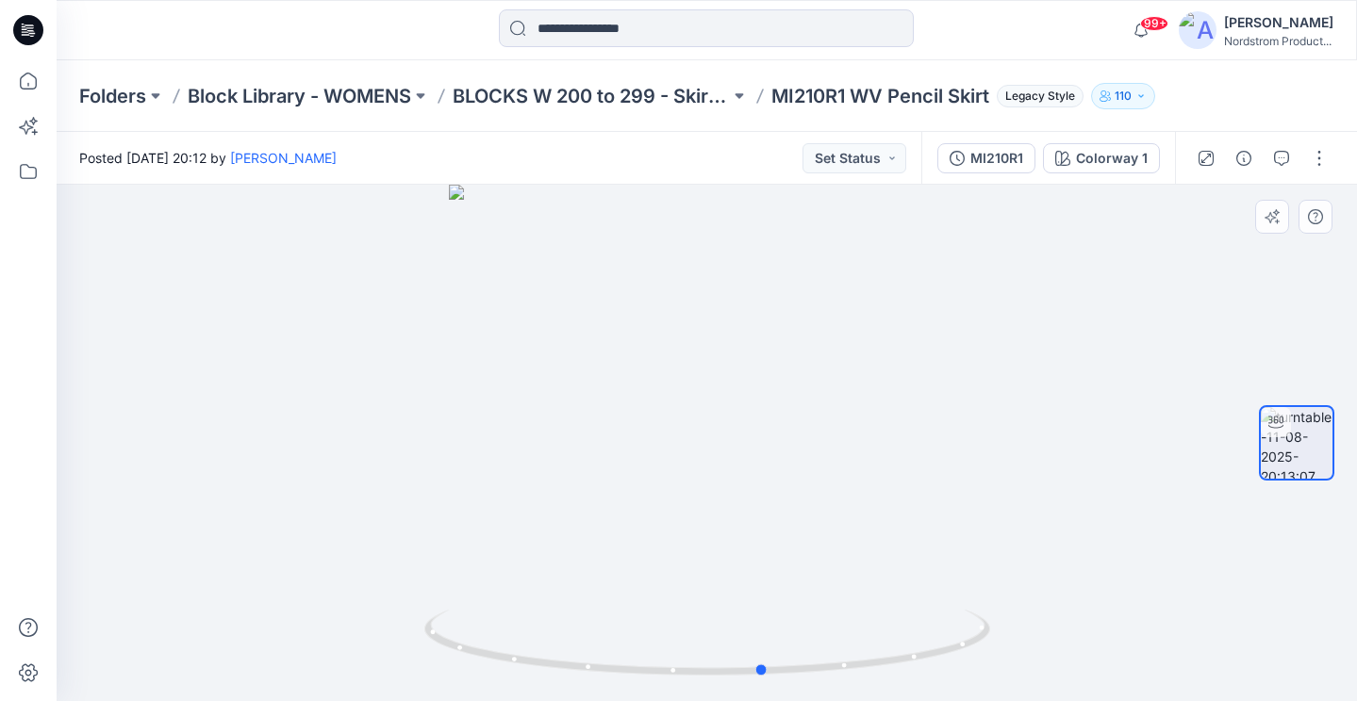
drag, startPoint x: 719, startPoint y: 333, endPoint x: 776, endPoint y: 335, distance: 56.6
click at [776, 335] on div at bounding box center [707, 443] width 1300 height 517
click at [982, 152] on div "MI210R1" at bounding box center [996, 158] width 53 height 21
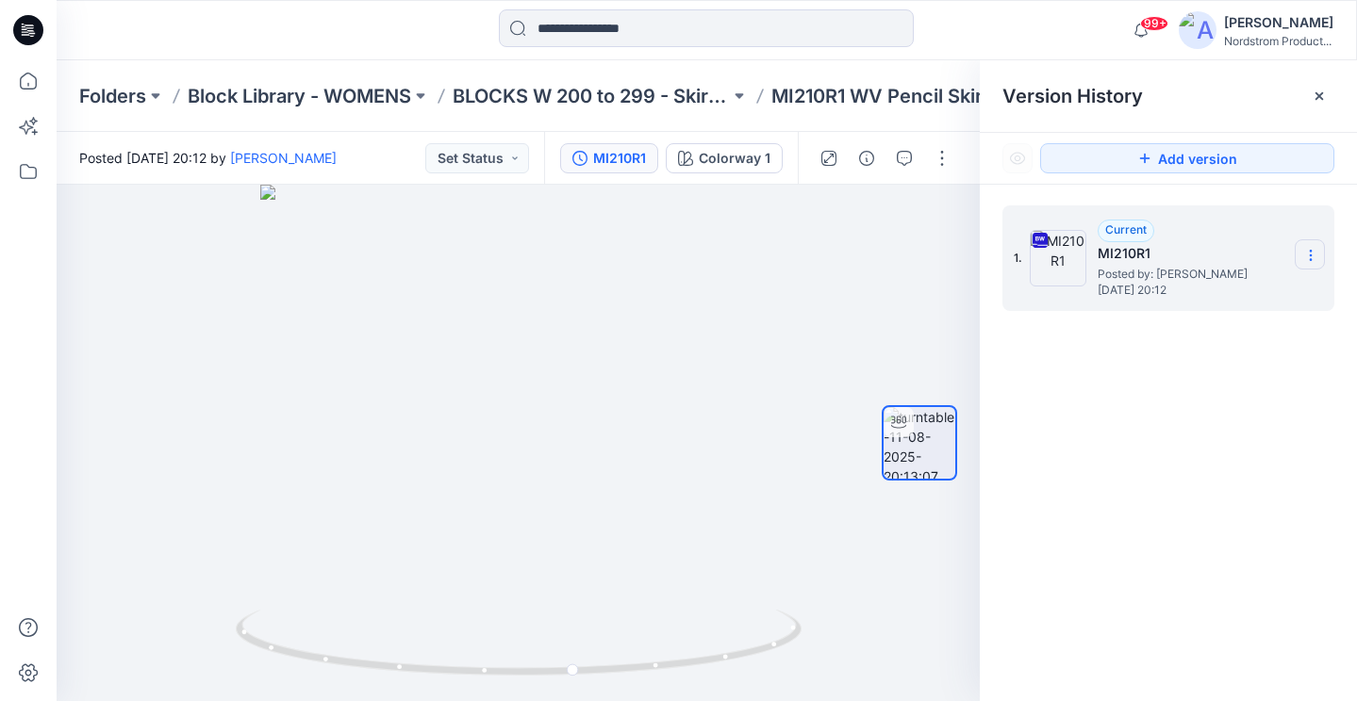
click at [1312, 245] on section at bounding box center [1310, 254] width 30 height 30
click at [1206, 301] on span "Download Source BW File" at bounding box center [1214, 292] width 157 height 23
drag, startPoint x: 596, startPoint y: 335, endPoint x: 366, endPoint y: 315, distance: 230.9
click at [366, 315] on div at bounding box center [518, 443] width 923 height 517
